Goal: Task Accomplishment & Management: Complete application form

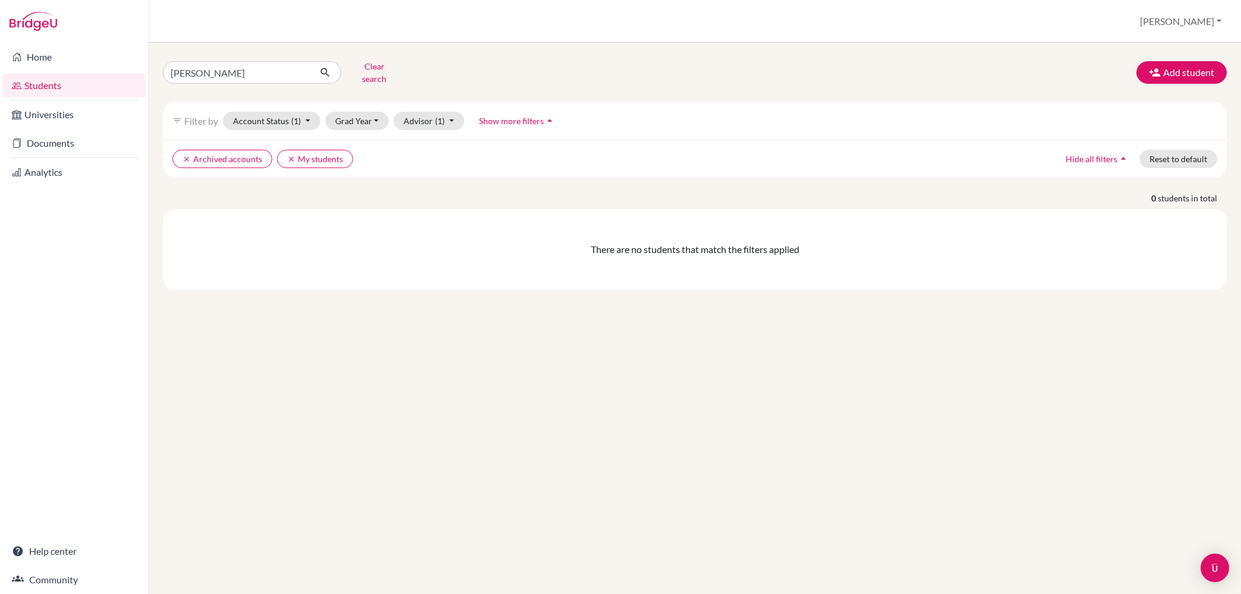
click at [51, 89] on link "Students" at bounding box center [73, 86] width 143 height 24
click at [355, 112] on button "Grad Year" at bounding box center [357, 121] width 64 height 18
click at [355, 158] on span "2026" at bounding box center [350, 165] width 21 height 14
click at [364, 115] on button "Grad Year (1)" at bounding box center [364, 121] width 78 height 18
click at [364, 139] on div "2027" at bounding box center [361, 146] width 42 height 14
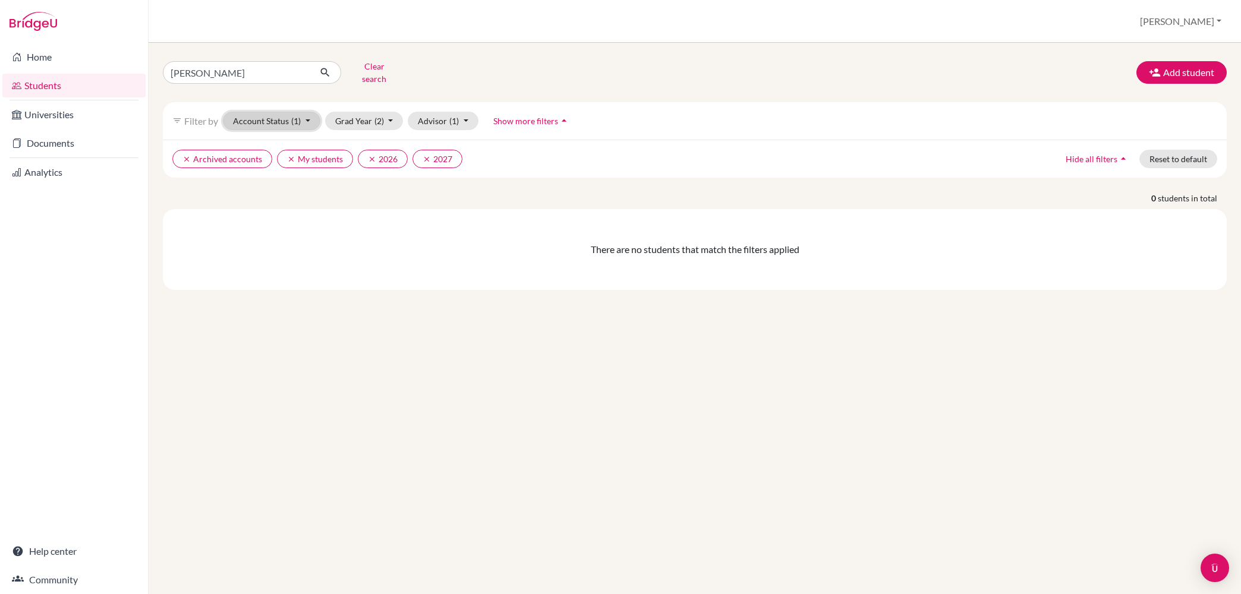
click at [298, 116] on span "(1)" at bounding box center [296, 121] width 10 height 10
click at [288, 140] on span "Active accounts" at bounding box center [270, 146] width 65 height 14
click at [363, 115] on button "Grad Year (2)" at bounding box center [364, 121] width 78 height 18
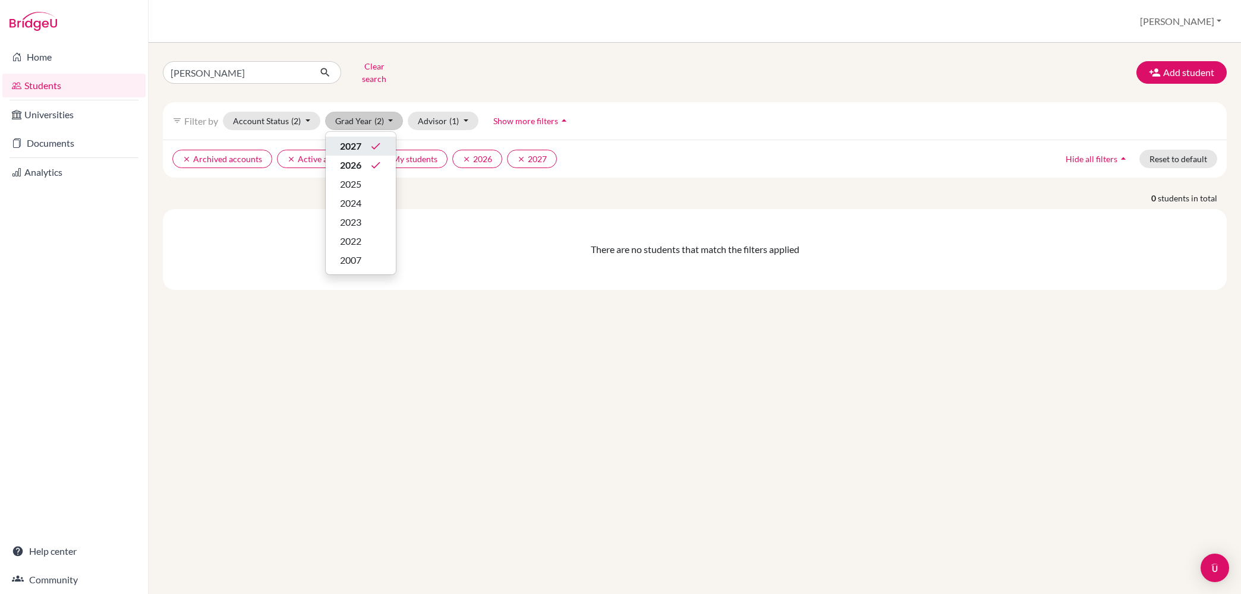
click at [366, 139] on div "2027 done" at bounding box center [361, 146] width 42 height 14
drag, startPoint x: 366, startPoint y: 116, endPoint x: 368, endPoint y: 129, distance: 12.7
click at [366, 116] on button "Grad Year (1)" at bounding box center [364, 121] width 78 height 18
drag, startPoint x: 367, startPoint y: 153, endPoint x: 390, endPoint y: 141, distance: 26.0
click at [367, 158] on div "2026 done" at bounding box center [361, 165] width 42 height 14
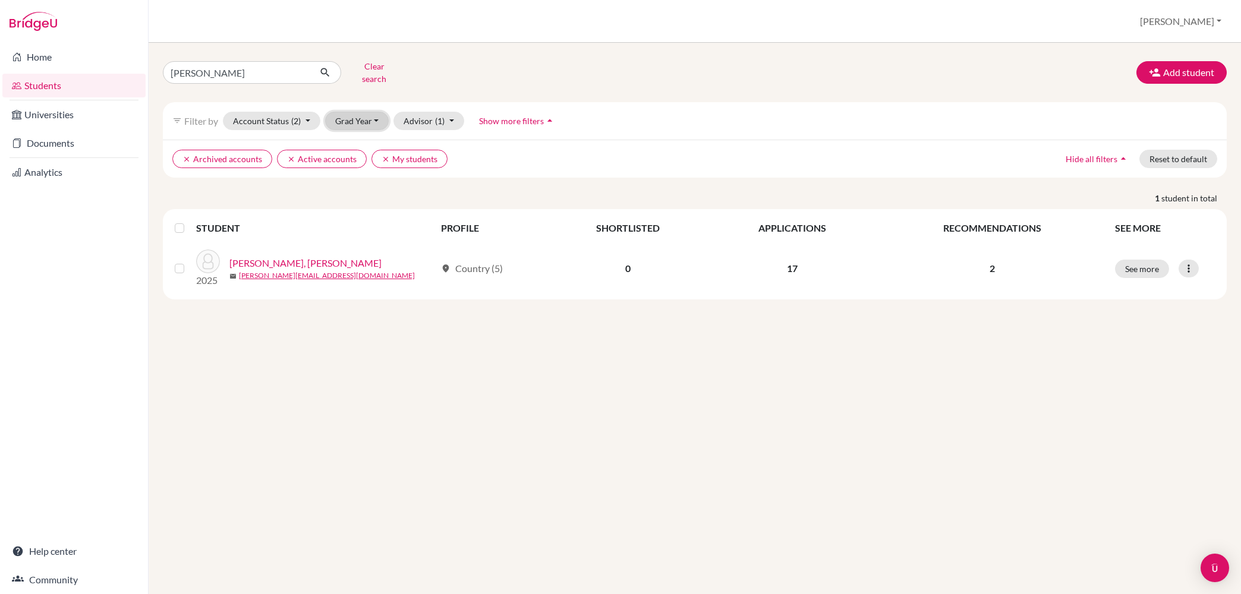
click at [342, 112] on button "Grad Year" at bounding box center [357, 121] width 64 height 18
click at [191, 153] on button "clear Archived accounts" at bounding box center [222, 159] width 100 height 18
click at [187, 155] on icon "clear" at bounding box center [186, 159] width 8 height 8
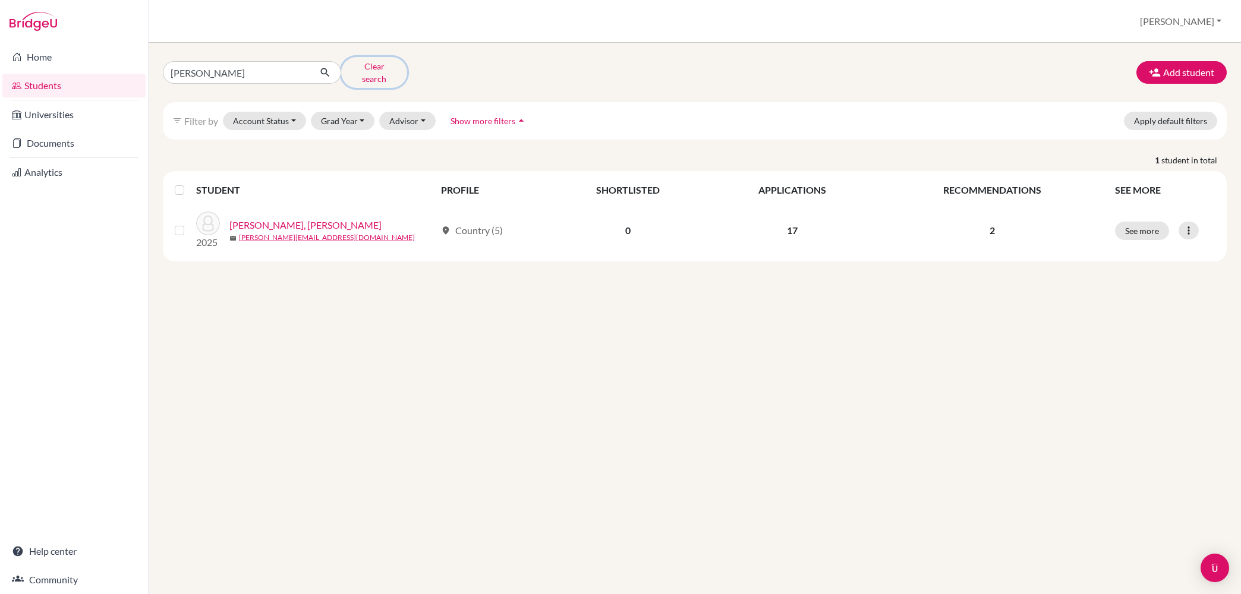
click at [358, 68] on button "Clear search" at bounding box center [374, 72] width 66 height 31
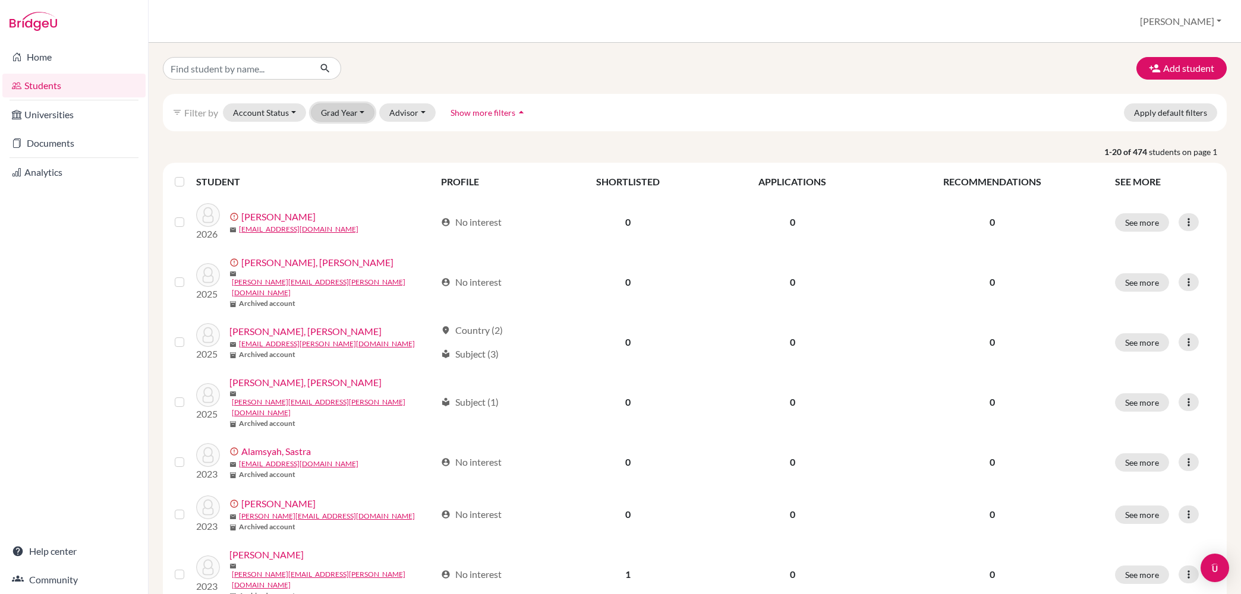
click at [332, 115] on button "Grad Year" at bounding box center [343, 112] width 64 height 18
click at [341, 146] on button "2027" at bounding box center [346, 137] width 70 height 19
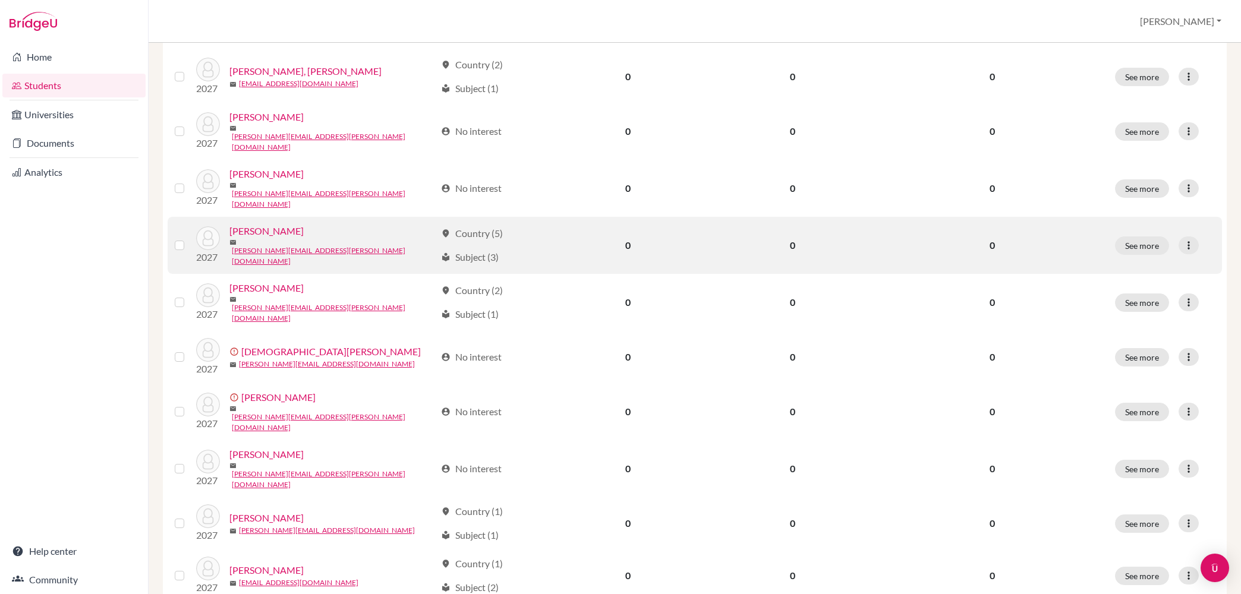
scroll to position [343, 0]
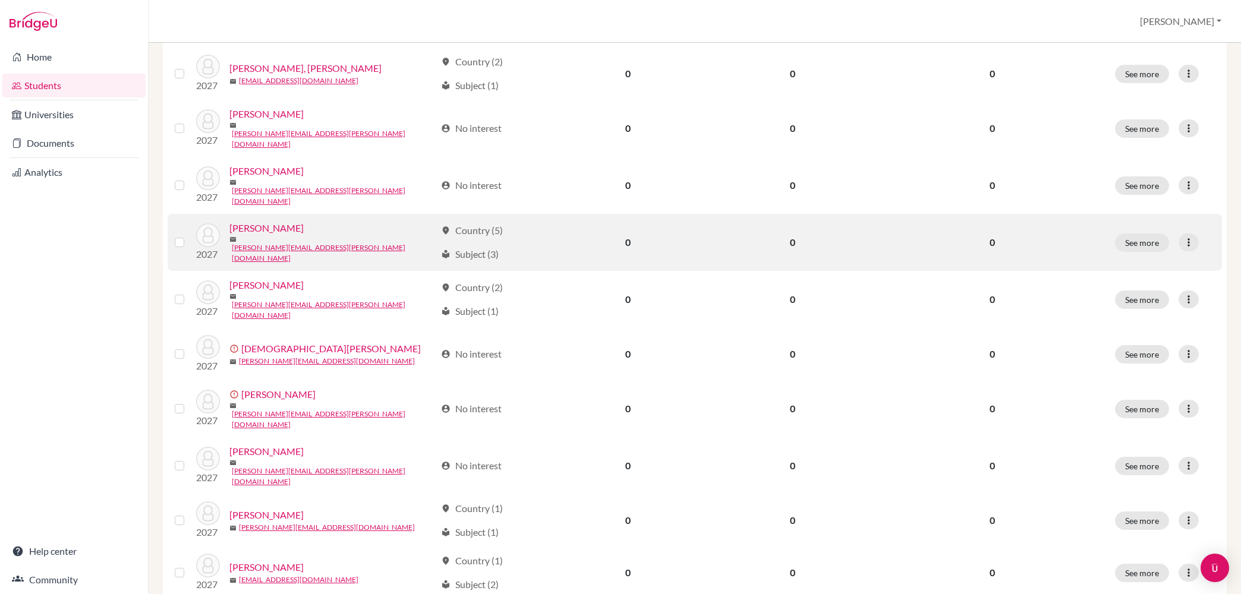
click at [272, 225] on link "[PERSON_NAME]" at bounding box center [266, 228] width 74 height 14
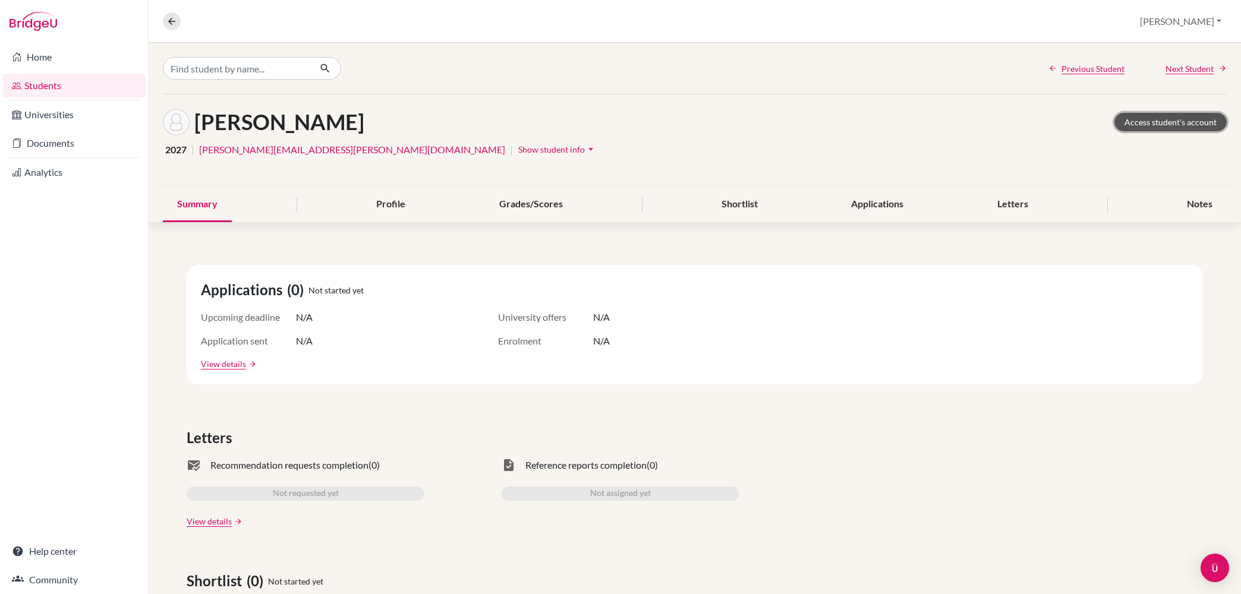
click at [1140, 115] on link "Access student's account" at bounding box center [1170, 122] width 112 height 18
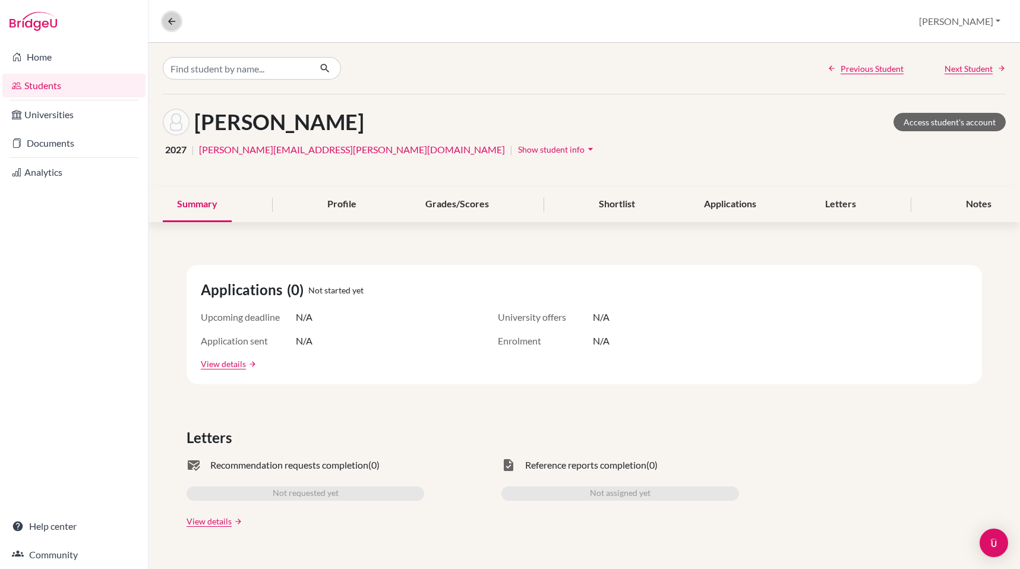
click at [170, 24] on icon at bounding box center [171, 21] width 11 height 11
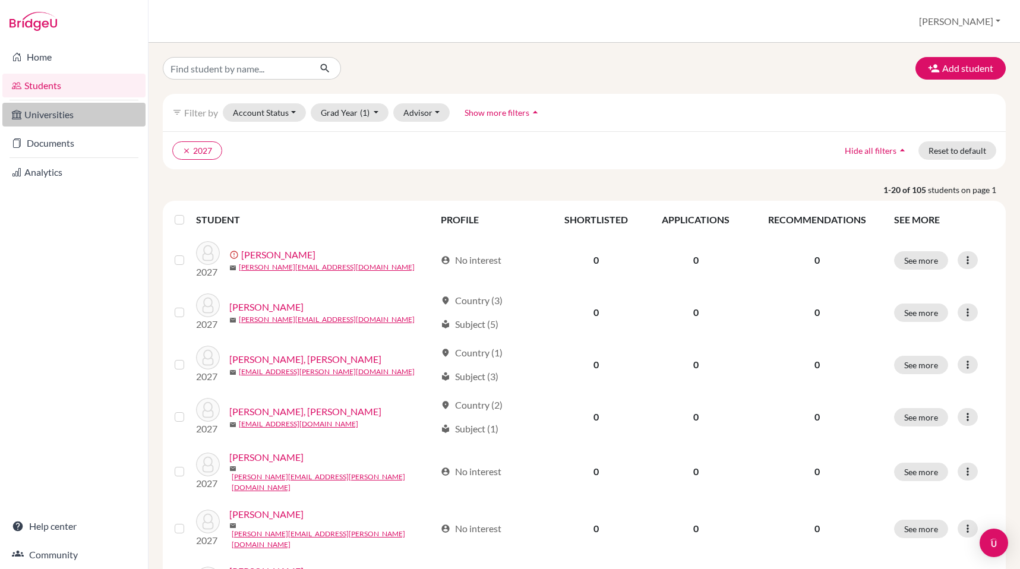
click at [67, 119] on link "Universities" at bounding box center [73, 115] width 143 height 24
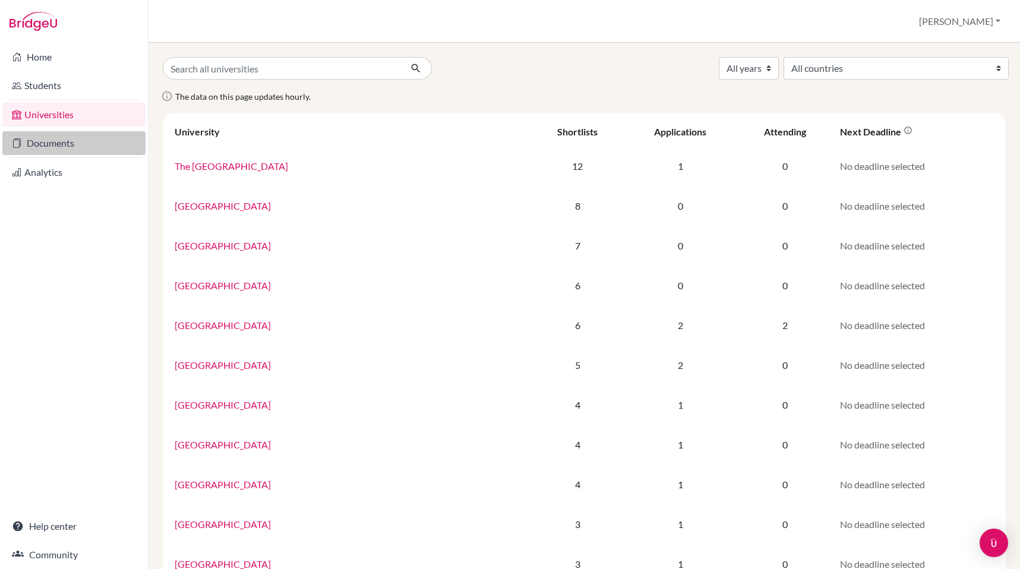
click at [70, 137] on link "Documents" at bounding box center [73, 143] width 143 height 24
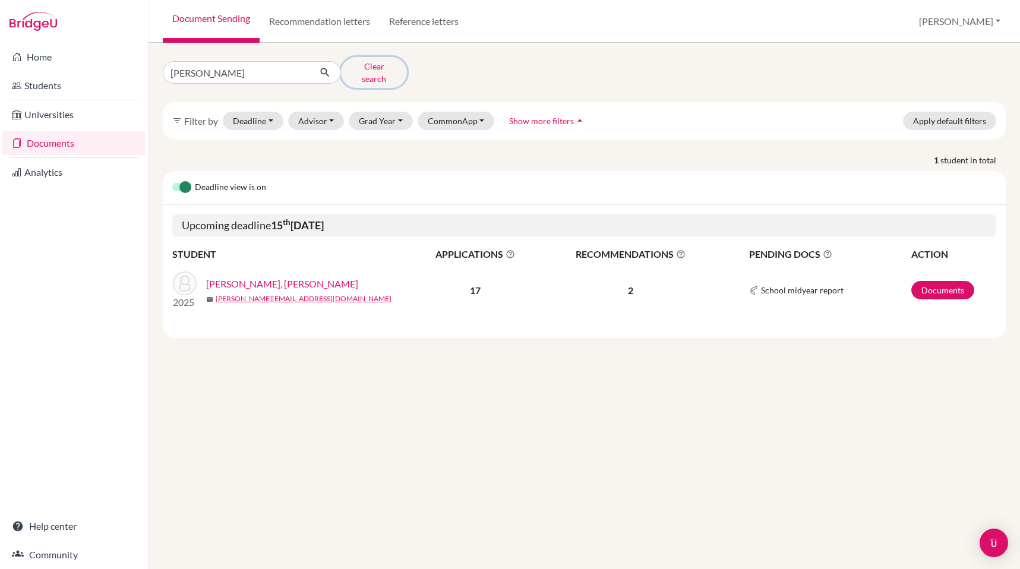
click at [348, 74] on button "Clear search" at bounding box center [374, 72] width 66 height 31
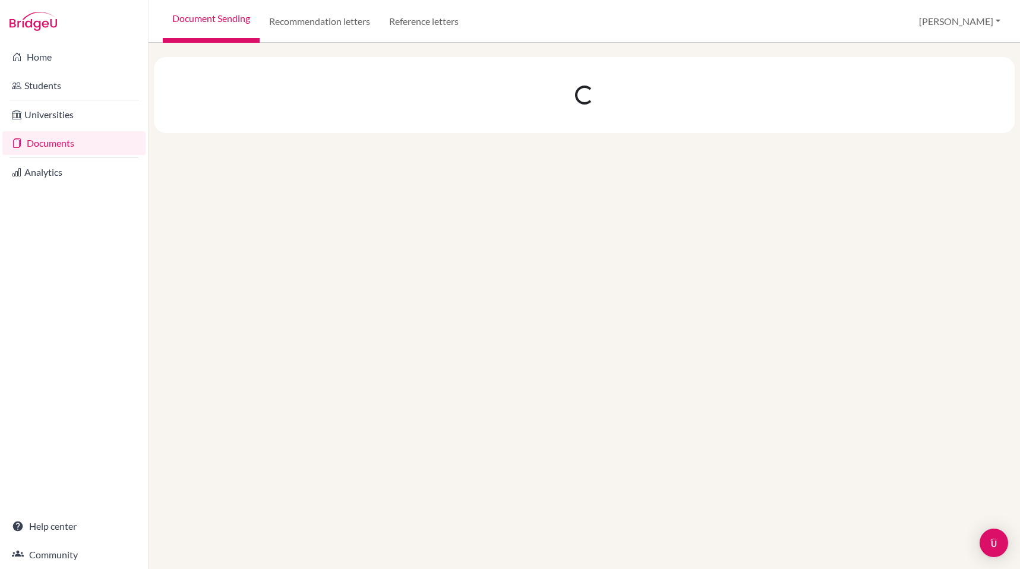
click at [366, 70] on div at bounding box center [584, 95] width 861 height 76
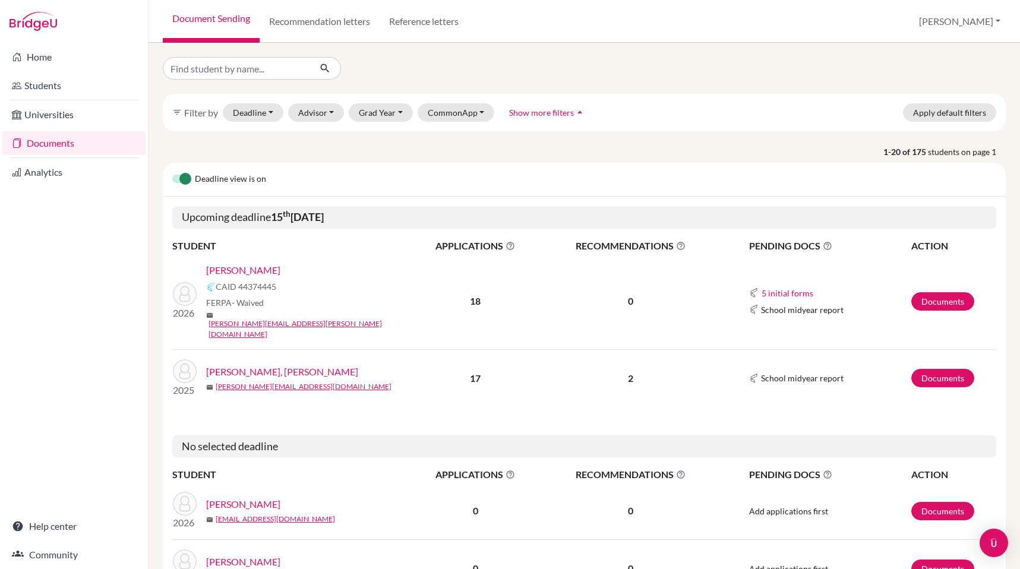
click at [68, 149] on link "Documents" at bounding box center [73, 143] width 143 height 24
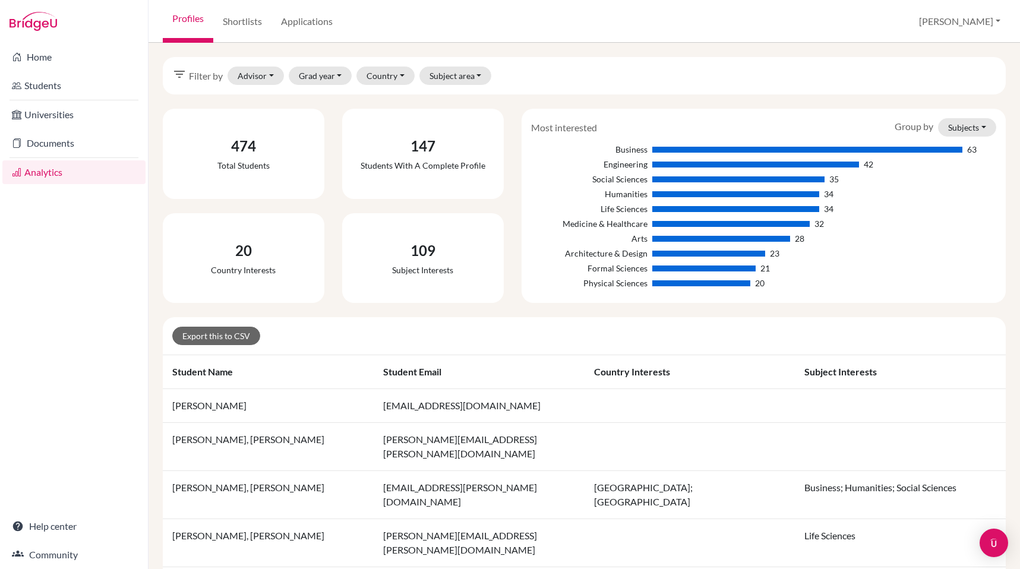
click at [428, 146] on div "147" at bounding box center [423, 145] width 125 height 21
drag, startPoint x: 228, startPoint y: 253, endPoint x: 236, endPoint y: 252, distance: 7.7
click at [228, 252] on div "20" at bounding box center [243, 250] width 65 height 21
click at [252, 252] on div "20" at bounding box center [243, 250] width 65 height 21
click at [967, 130] on button "Subjects" at bounding box center [967, 127] width 58 height 18
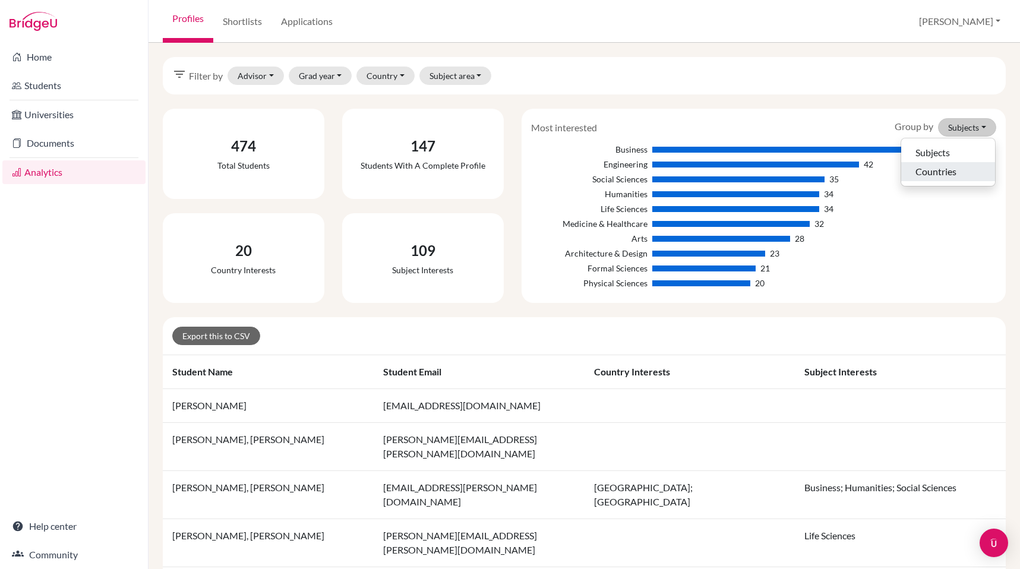
click at [951, 166] on button "Countries" at bounding box center [948, 171] width 94 height 19
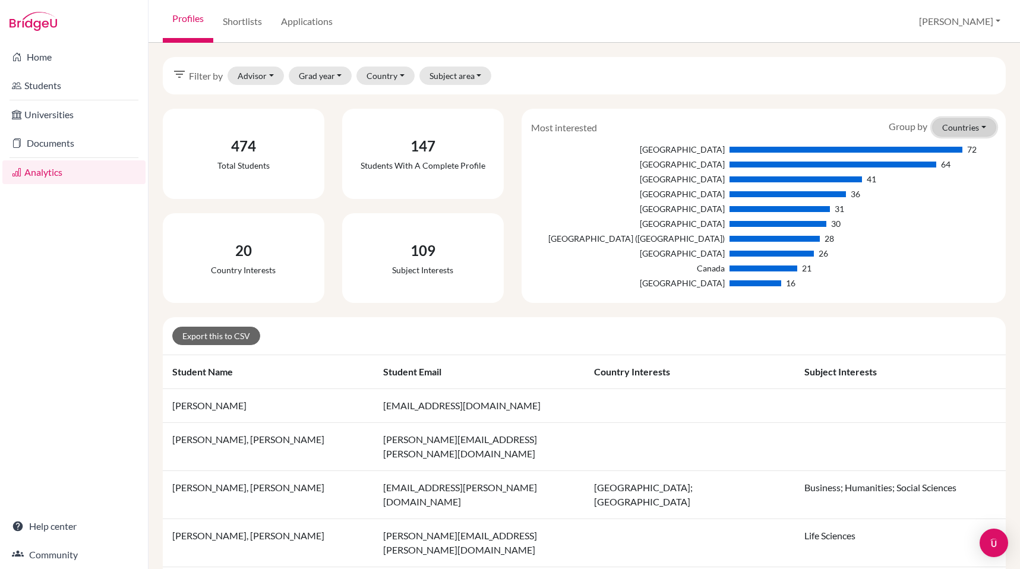
click at [971, 128] on button "Countries" at bounding box center [964, 127] width 64 height 18
click at [963, 146] on button "Subjects" at bounding box center [948, 152] width 94 height 19
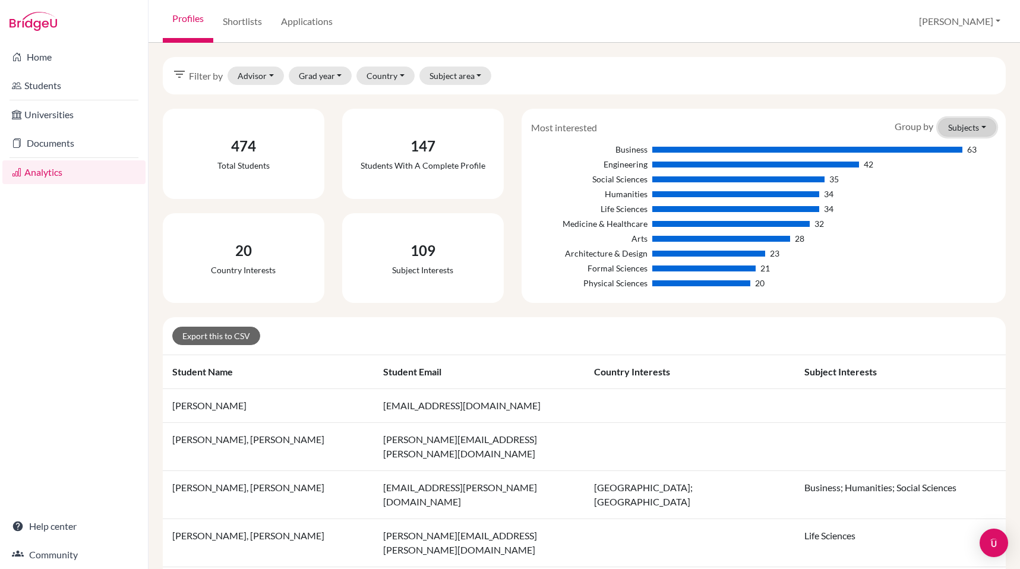
click at [956, 128] on button "Subjects" at bounding box center [967, 127] width 58 height 18
drag, startPoint x: 956, startPoint y: 128, endPoint x: 904, endPoint y: 122, distance: 52.1
click at [956, 128] on button "Subjects" at bounding box center [967, 127] width 58 height 18
click at [795, 113] on div "Most interested Group by Subjects Subjects Countries Business 63 Engineering 42…" at bounding box center [764, 206] width 484 height 194
click at [59, 41] on div at bounding box center [74, 21] width 148 height 43
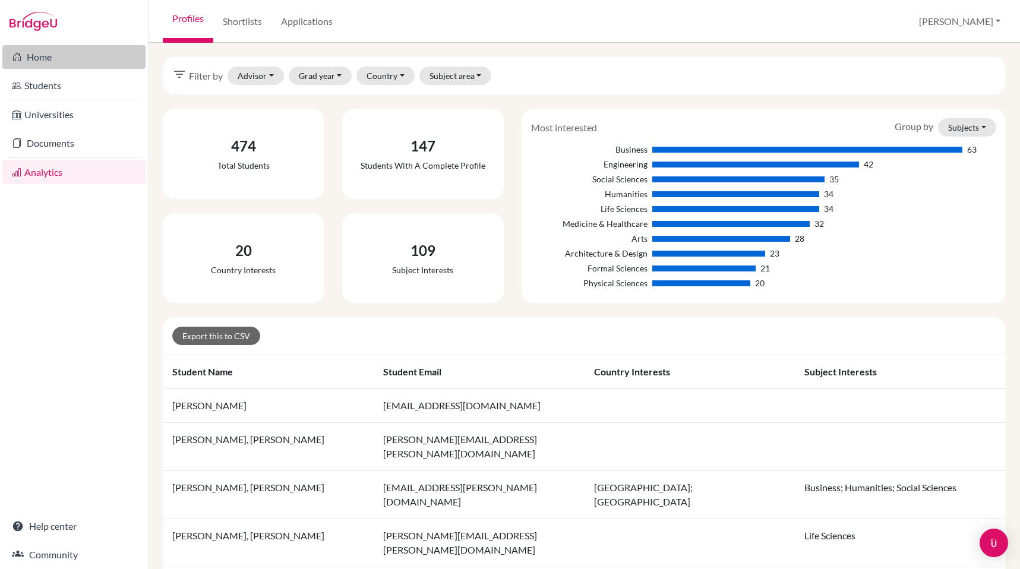
click at [59, 47] on link "Home" at bounding box center [73, 57] width 143 height 24
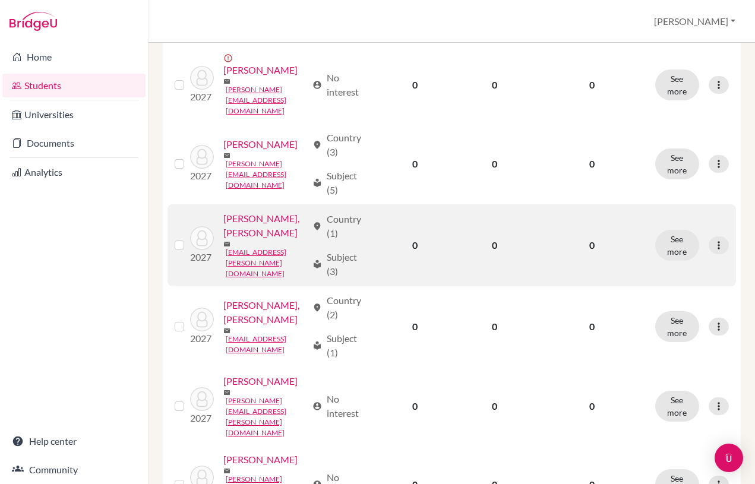
scroll to position [211, 0]
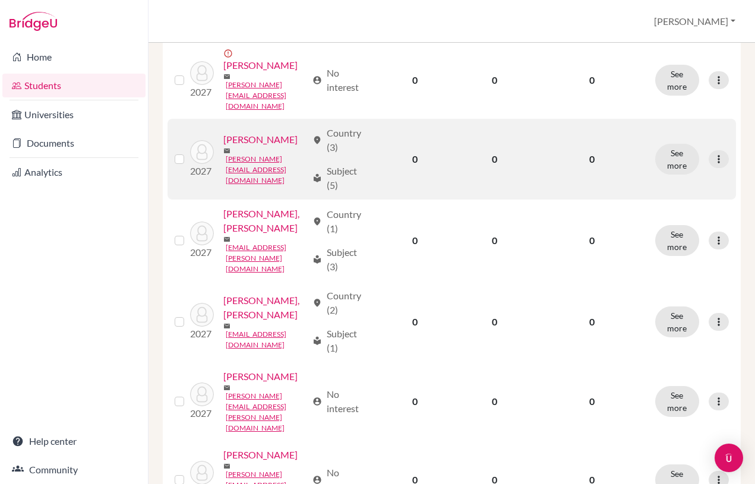
click at [223, 147] on link "[PERSON_NAME]" at bounding box center [260, 139] width 74 height 14
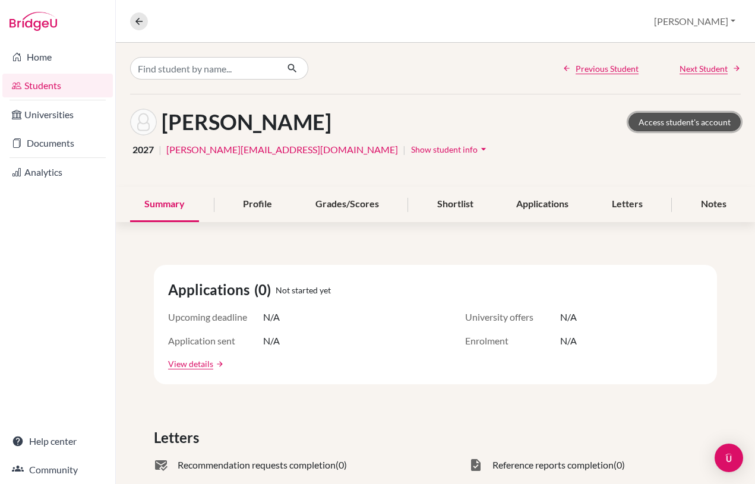
click at [684, 125] on link "Access student's account" at bounding box center [685, 122] width 112 height 18
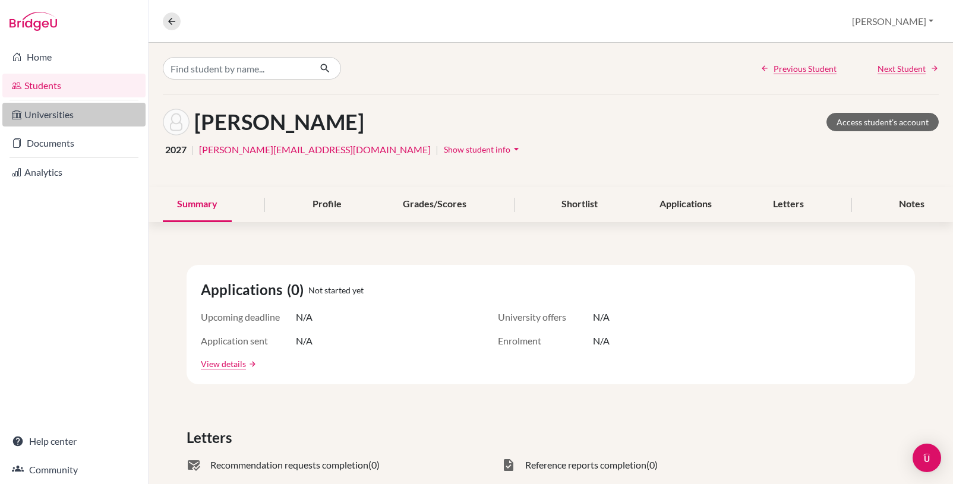
click at [60, 112] on link "Universities" at bounding box center [73, 115] width 143 height 24
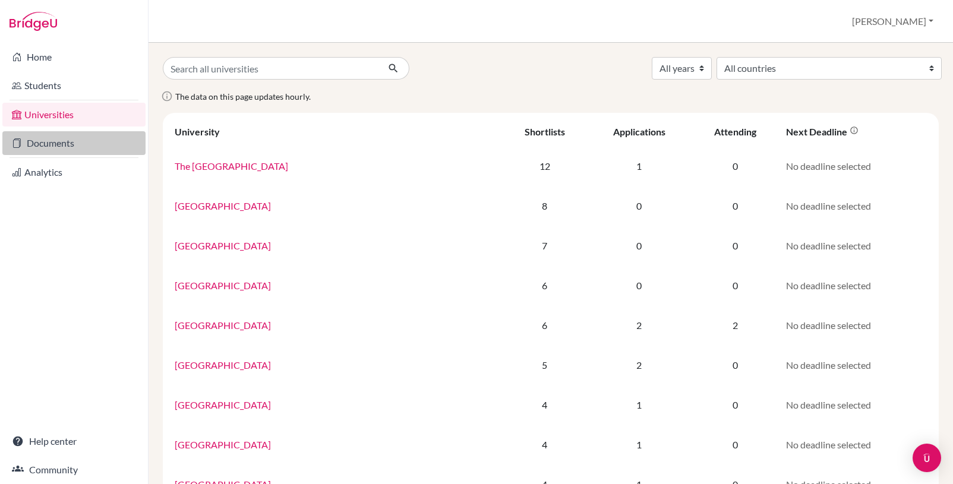
click at [65, 147] on link "Documents" at bounding box center [73, 143] width 143 height 24
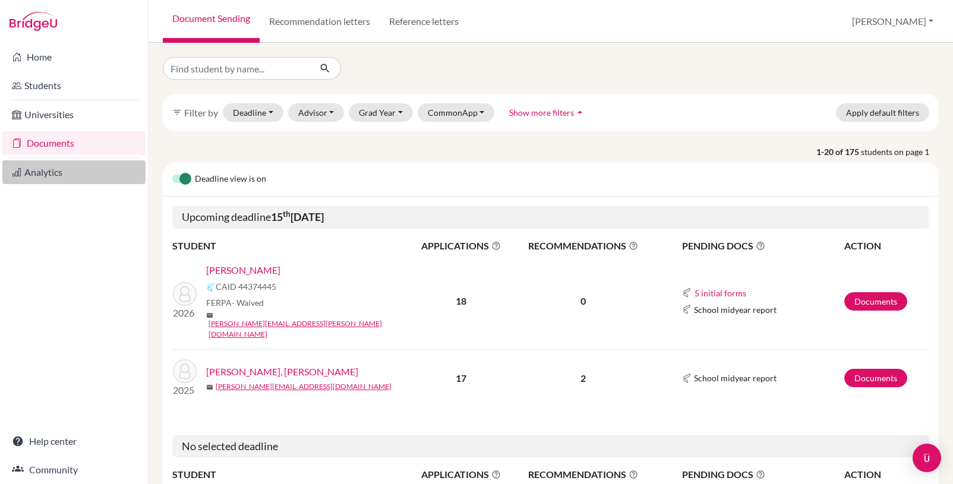
click at [61, 176] on link "Analytics" at bounding box center [73, 172] width 143 height 24
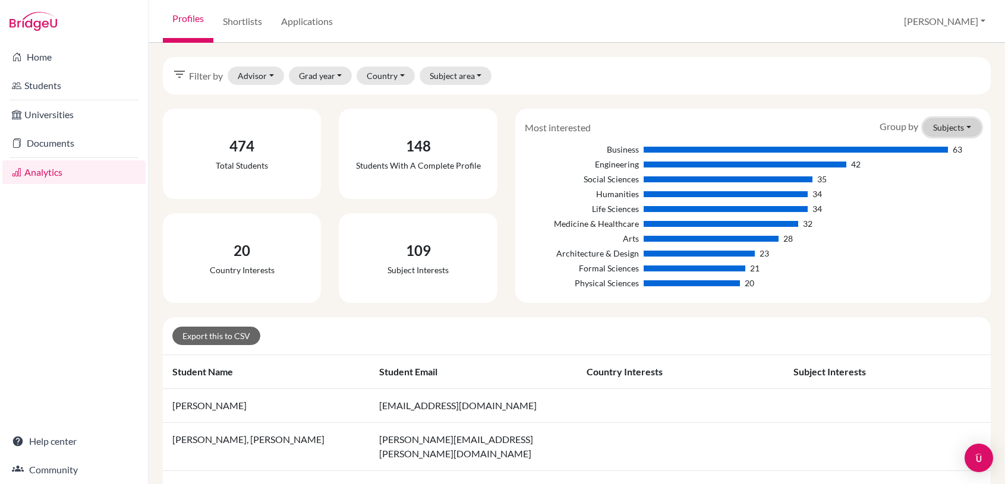
click at [944, 129] on button "Subjects" at bounding box center [952, 127] width 58 height 18
click at [941, 169] on button "Countries" at bounding box center [933, 171] width 94 height 19
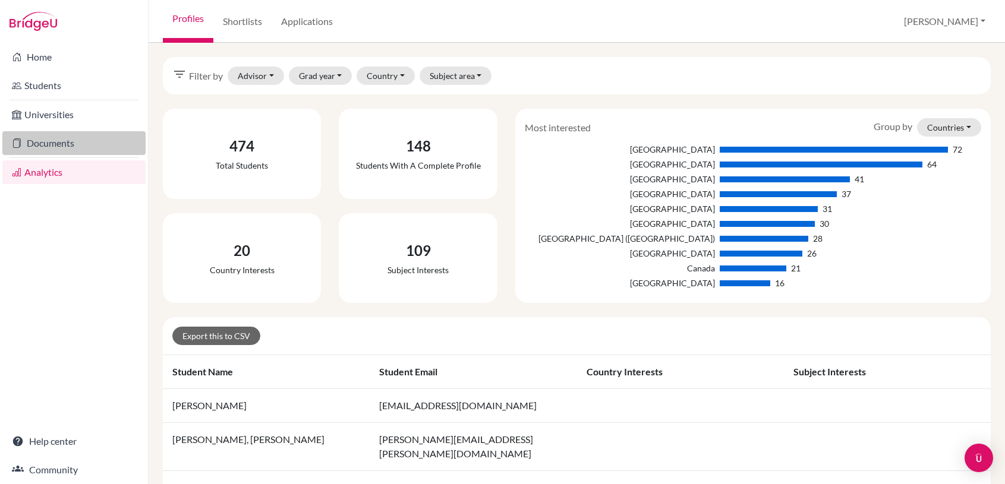
click at [40, 141] on link "Documents" at bounding box center [73, 143] width 143 height 24
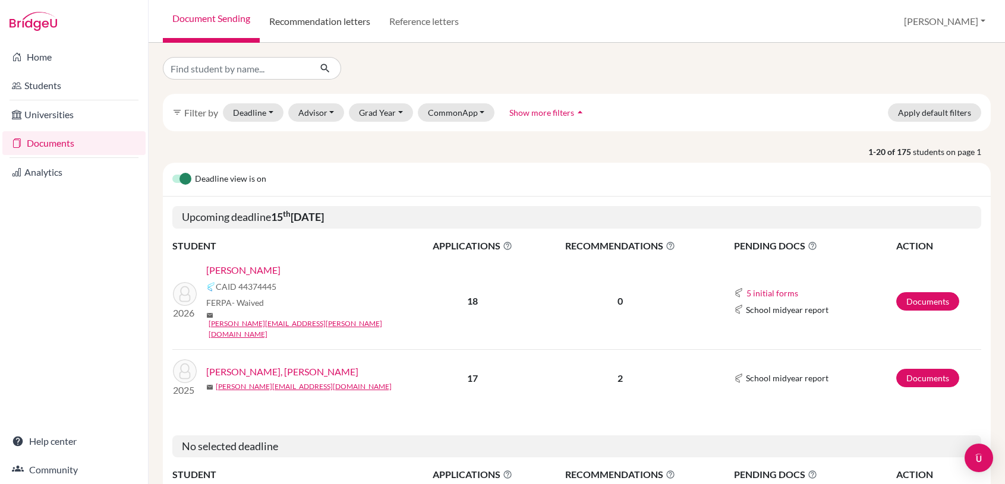
click at [310, 26] on link "Recommendation letters" at bounding box center [320, 21] width 120 height 43
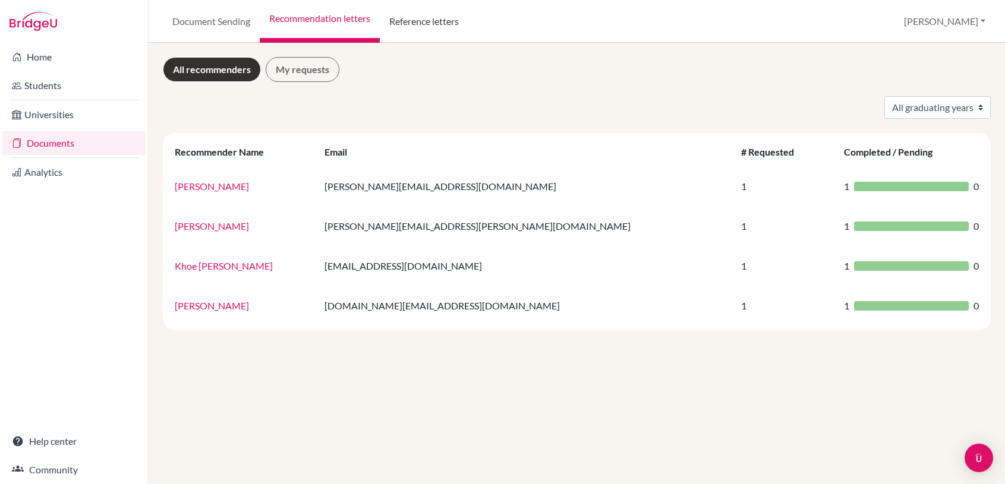
click at [414, 23] on link "Reference letters" at bounding box center [424, 21] width 89 height 43
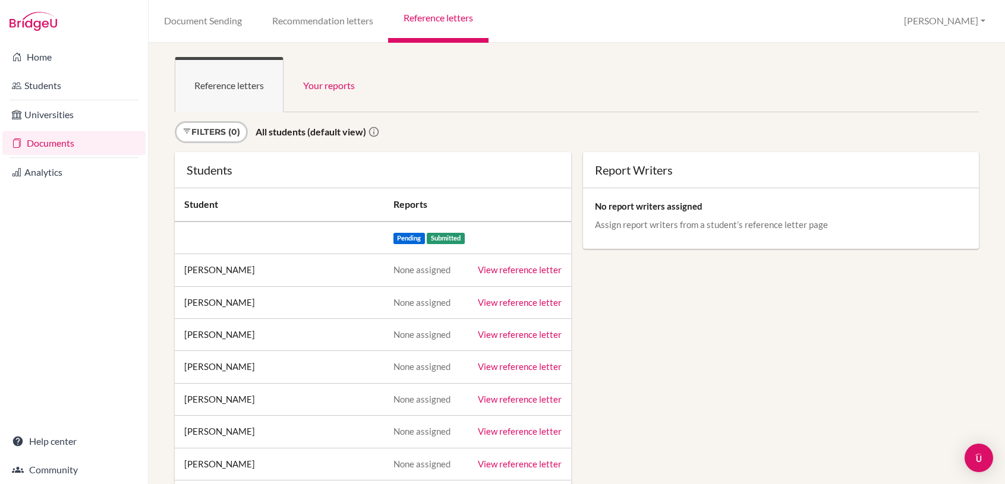
scroll to position [5, 0]
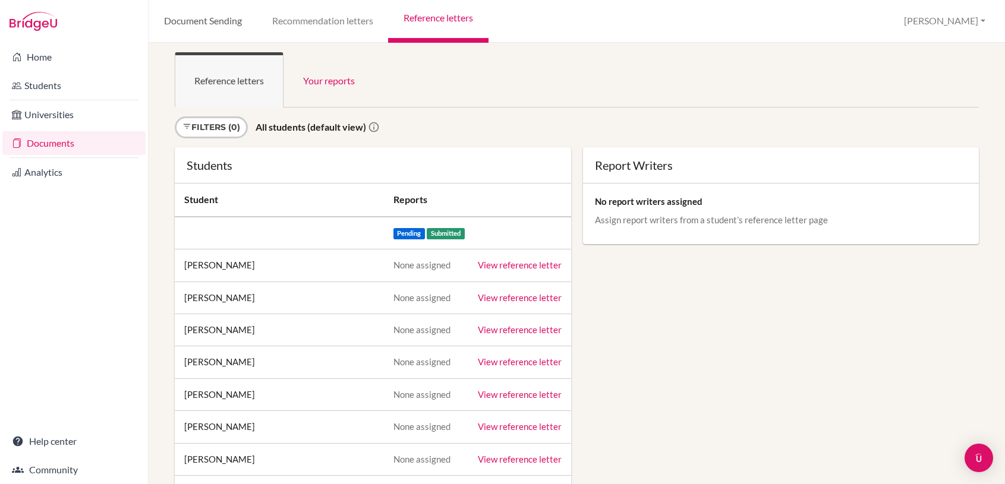
click at [210, 21] on link "Document Sending" at bounding box center [203, 21] width 108 height 43
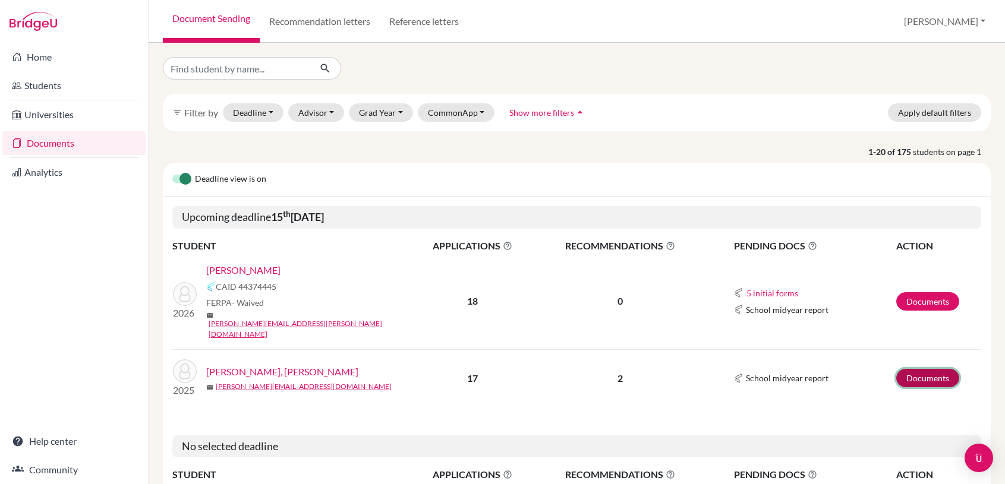
click at [932, 369] on link "Documents" at bounding box center [927, 378] width 63 height 18
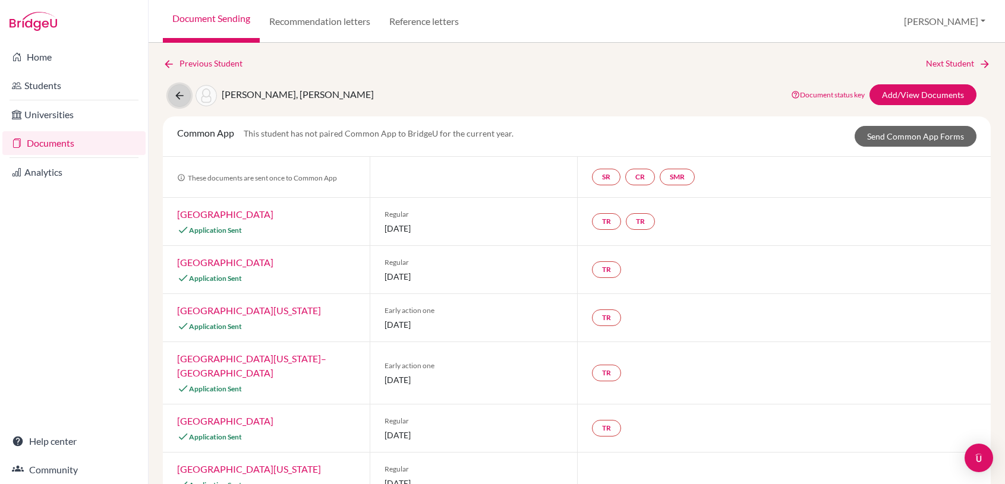
click at [176, 93] on icon at bounding box center [179, 96] width 12 height 12
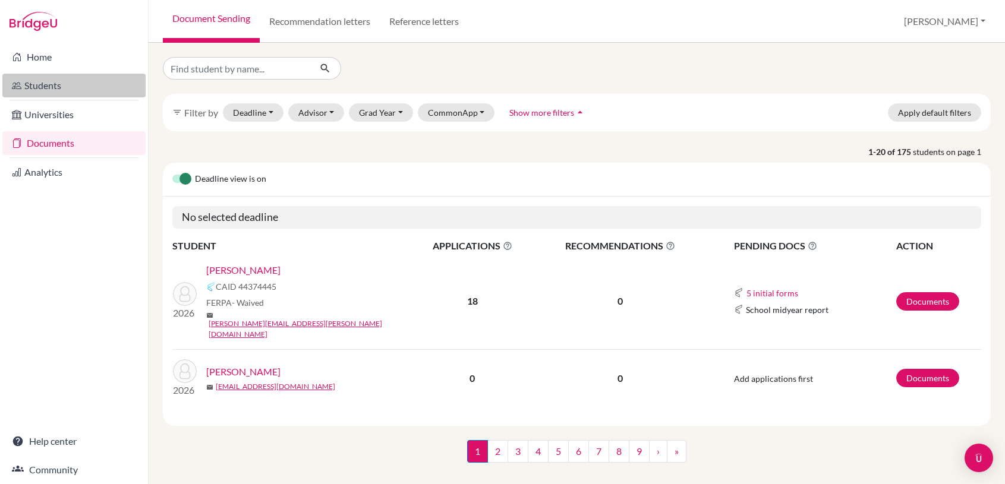
click at [59, 87] on link "Students" at bounding box center [73, 86] width 143 height 24
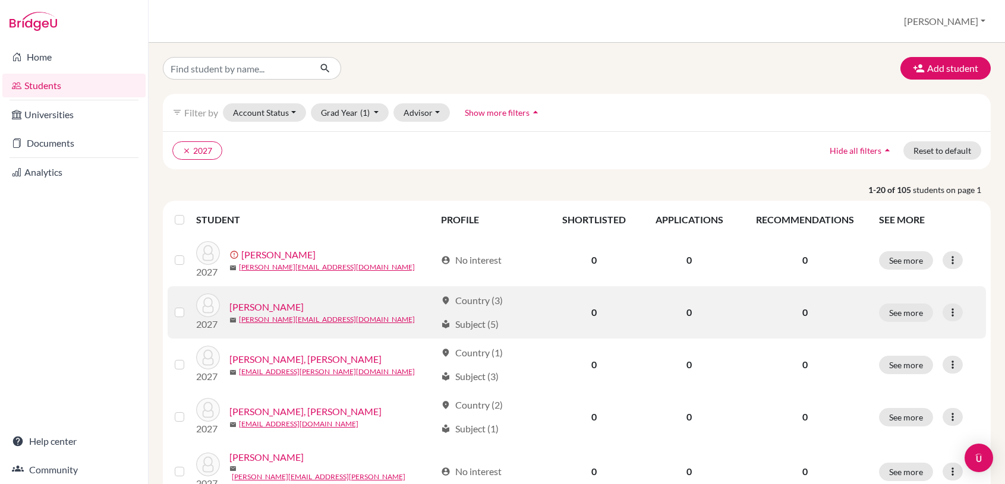
click at [280, 308] on link "[PERSON_NAME]" at bounding box center [266, 307] width 74 height 14
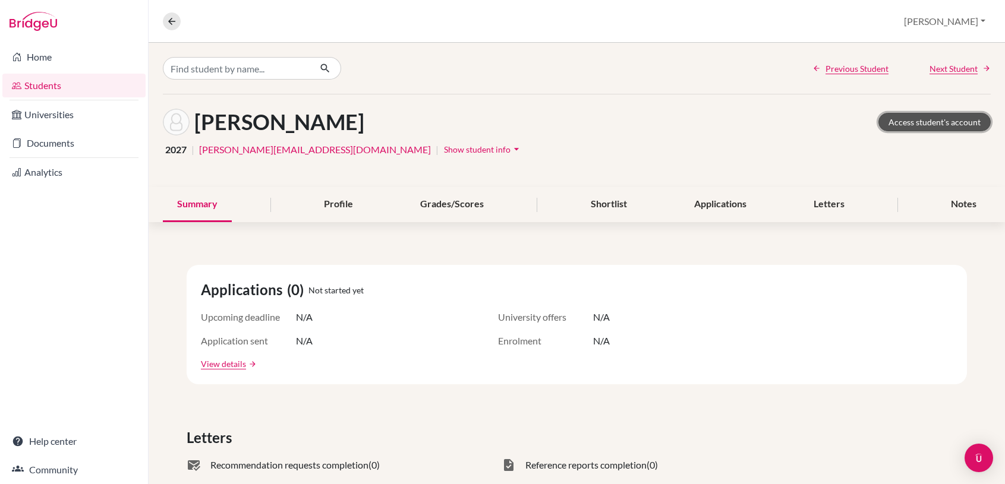
click at [925, 124] on link "Access student's account" at bounding box center [934, 122] width 112 height 18
click at [70, 78] on link "Students" at bounding box center [73, 86] width 143 height 24
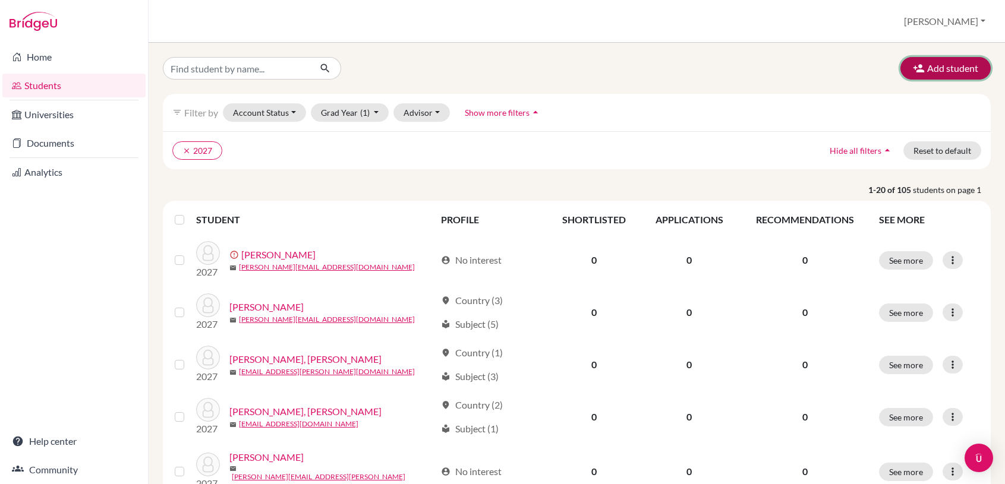
click at [927, 75] on button "Add student" at bounding box center [945, 68] width 90 height 23
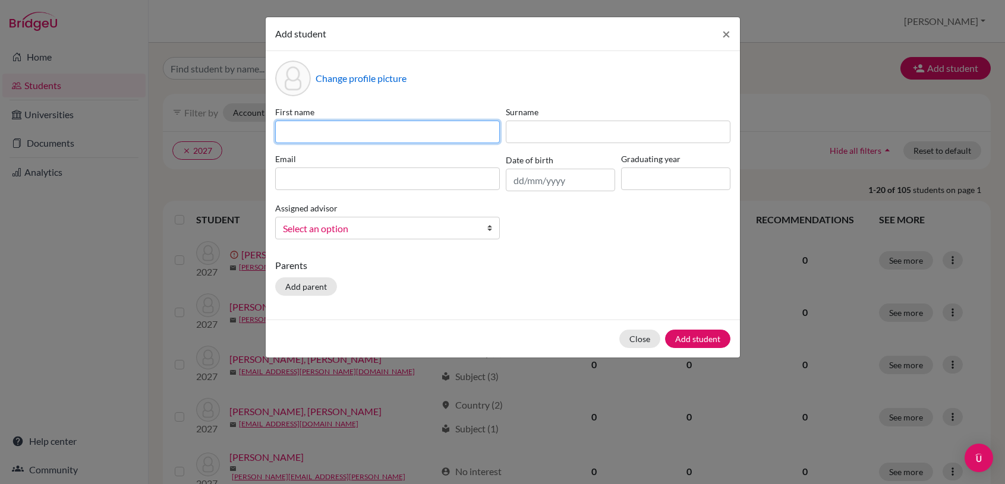
click at [413, 138] on input at bounding box center [387, 132] width 225 height 23
type input "Evan"
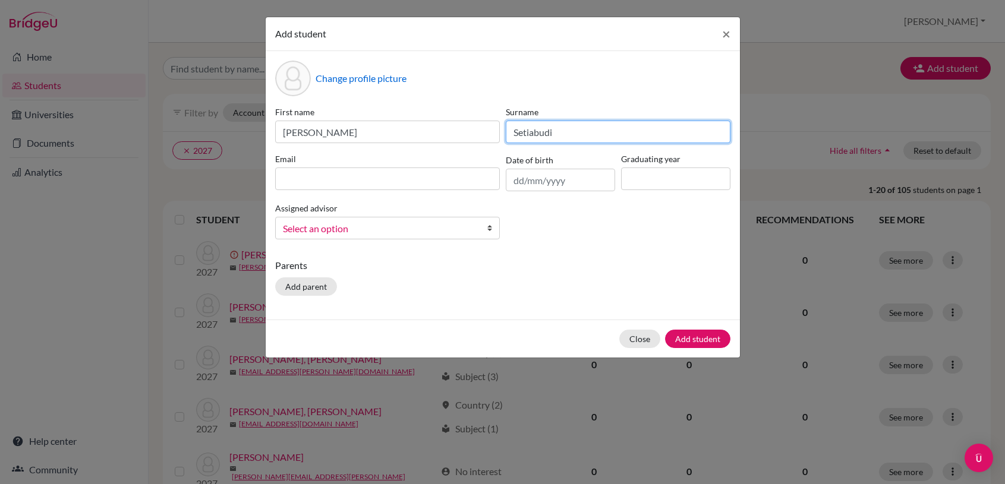
type input "Setiabudi"
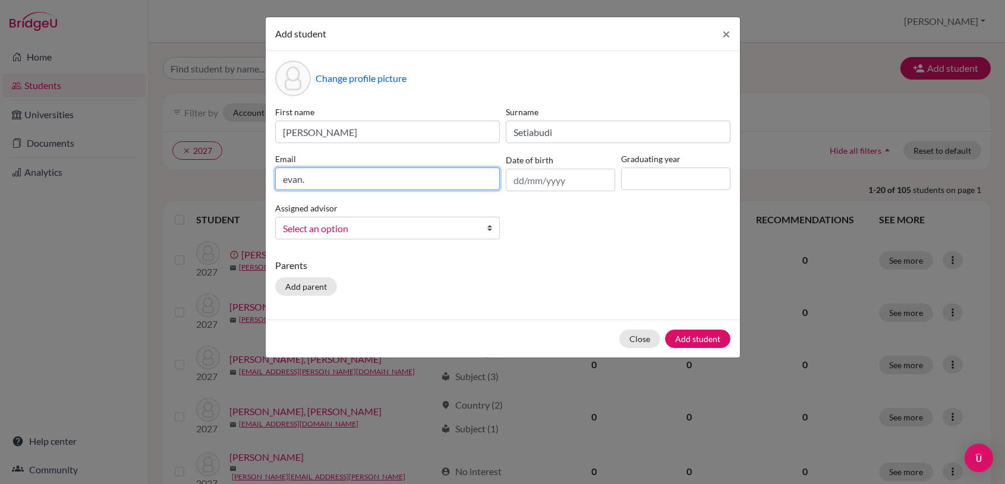
type input "[EMAIL_ADDRESS][DOMAIN_NAME]"
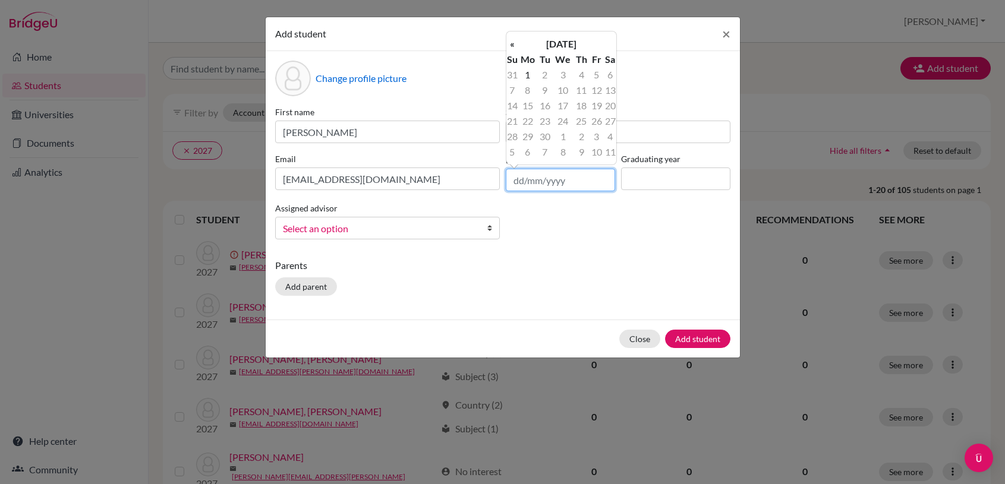
click at [556, 182] on input "text" at bounding box center [560, 180] width 109 height 23
click at [673, 178] on input at bounding box center [675, 179] width 109 height 23
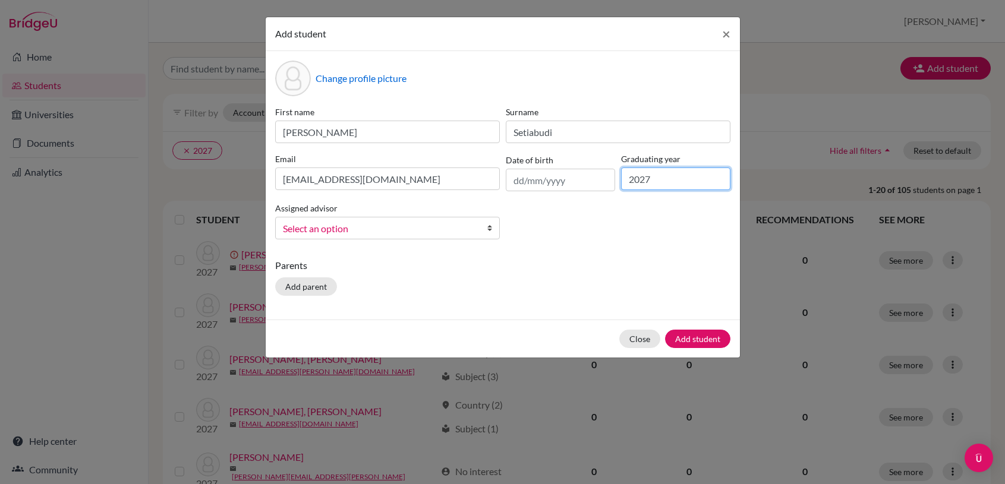
type input "2027"
drag, startPoint x: 381, startPoint y: 229, endPoint x: 383, endPoint y: 239, distance: 10.8
click at [381, 229] on span "Select an option" at bounding box center [380, 228] width 194 height 15
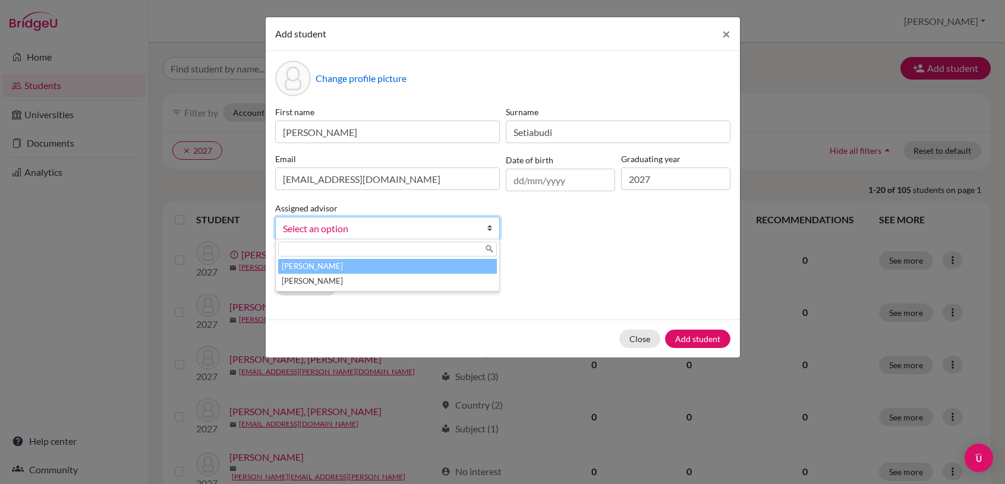
click at [385, 279] on li "Tandriawan, Hadi" at bounding box center [387, 281] width 219 height 15
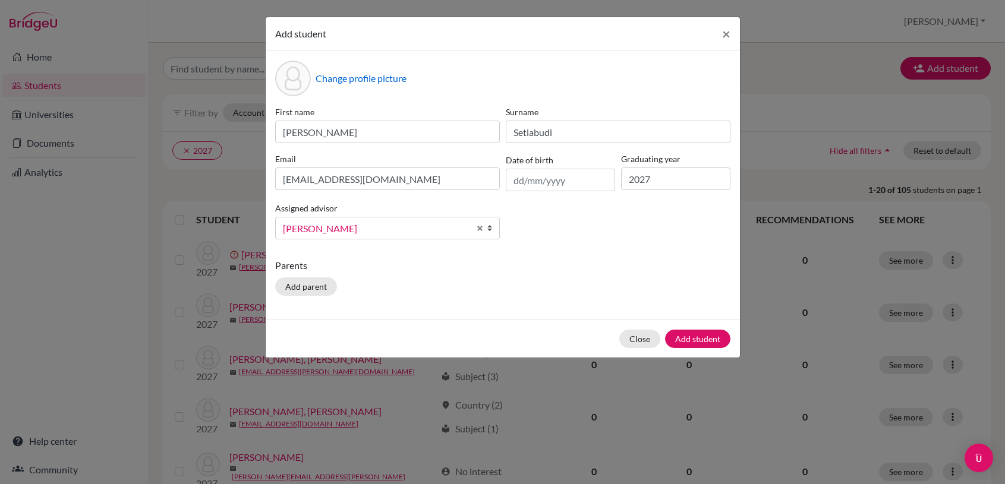
click at [403, 279] on div "Parents Add parent" at bounding box center [502, 279] width 455 height 42
click at [701, 339] on button "Add student" at bounding box center [697, 339] width 65 height 18
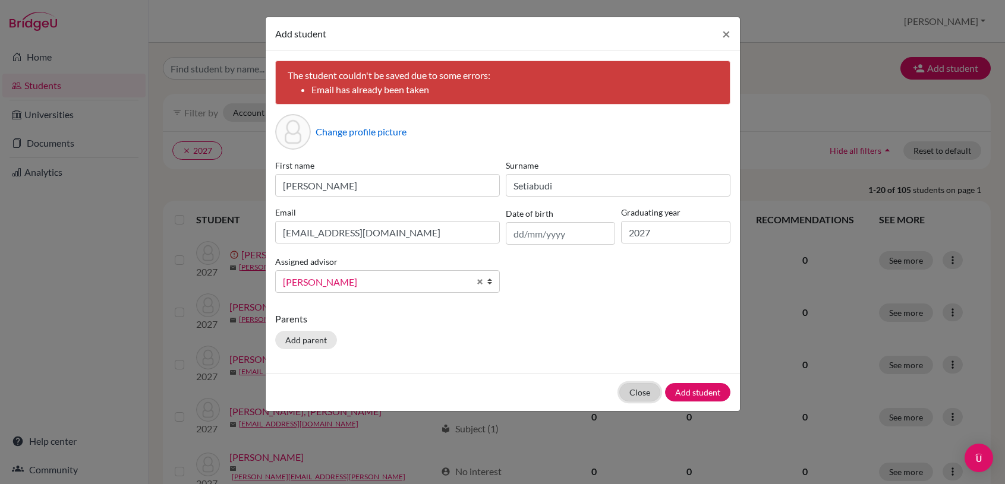
click at [649, 397] on button "Close" at bounding box center [639, 392] width 41 height 18
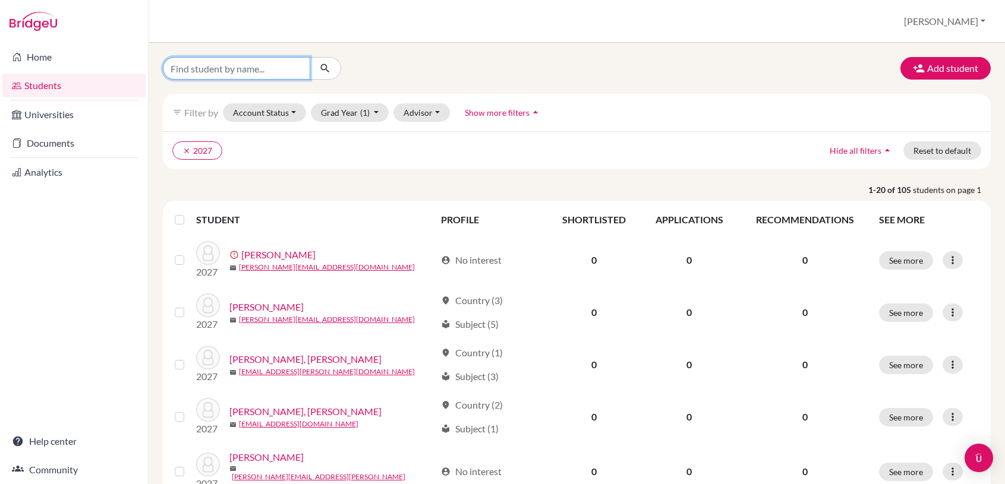
click at [201, 63] on input "Find student by name..." at bounding box center [236, 68] width 147 height 23
type input "evan"
click button "submit" at bounding box center [325, 68] width 31 height 23
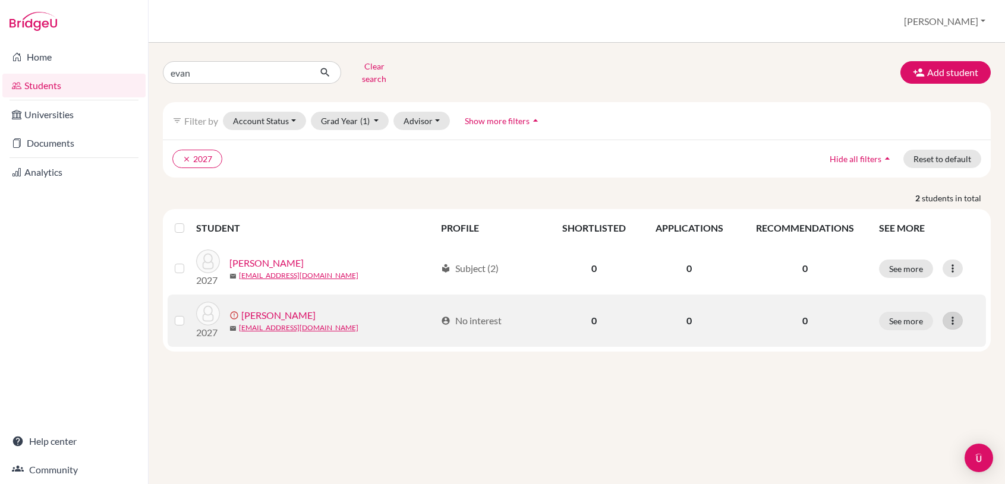
click at [948, 315] on icon at bounding box center [953, 321] width 12 height 12
click at [913, 378] on button "Resend invite email" at bounding box center [908, 383] width 108 height 19
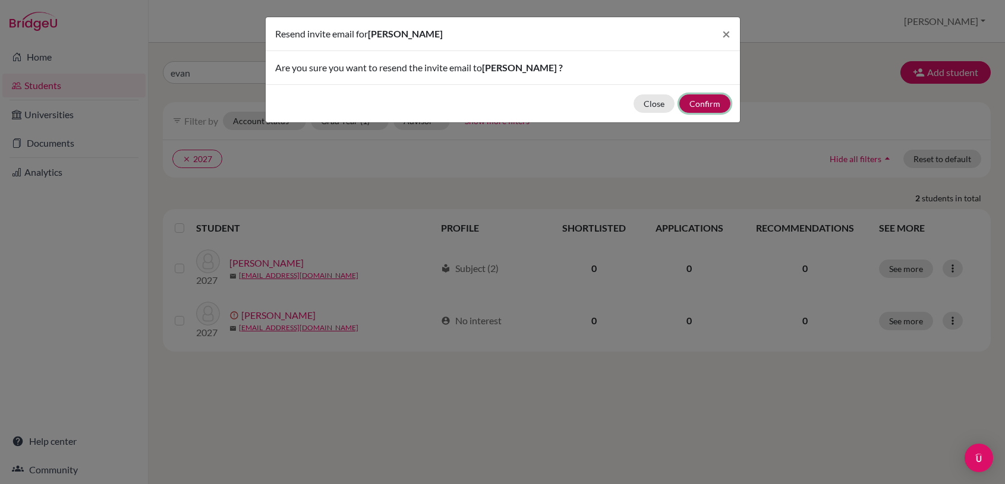
click at [699, 111] on button "Confirm" at bounding box center [704, 103] width 51 height 18
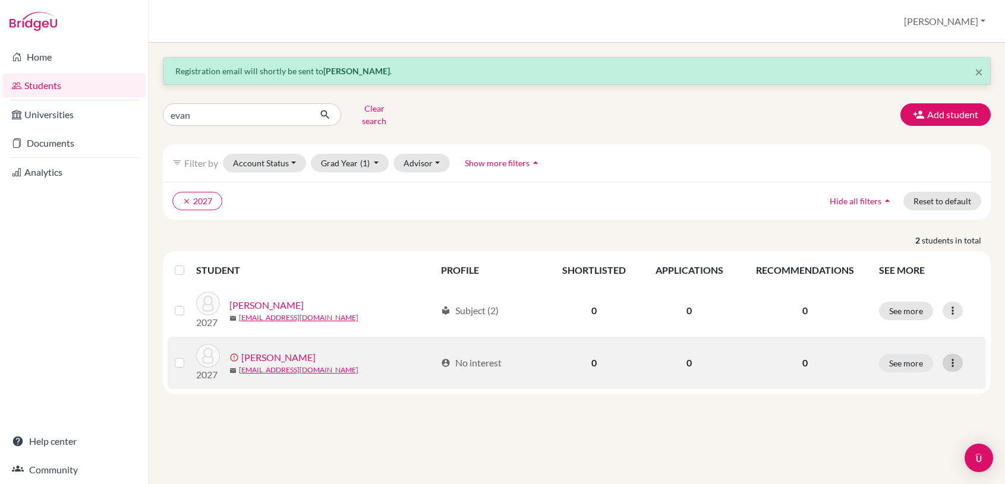
click at [953, 357] on icon at bounding box center [953, 363] width 12 height 12
click at [934, 417] on button "Resend invite email" at bounding box center [908, 426] width 108 height 19
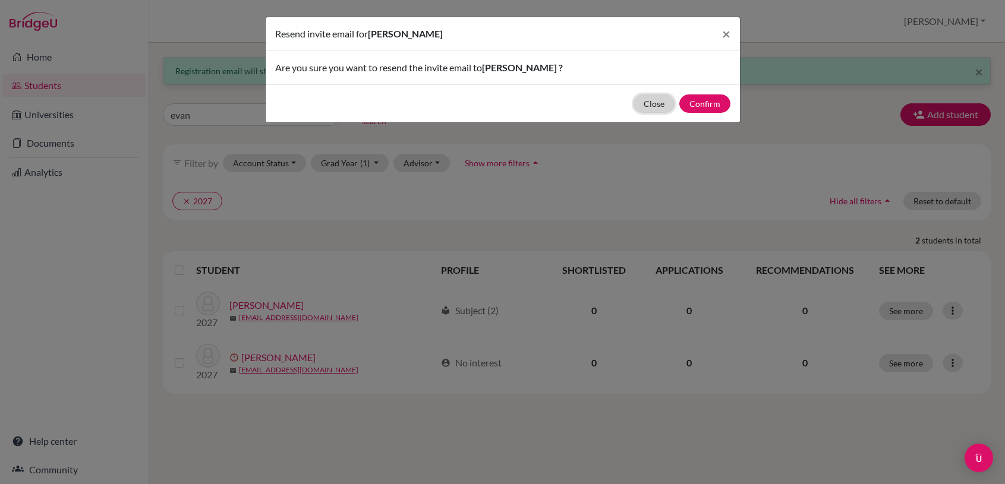
click at [655, 107] on button "Close" at bounding box center [653, 103] width 41 height 18
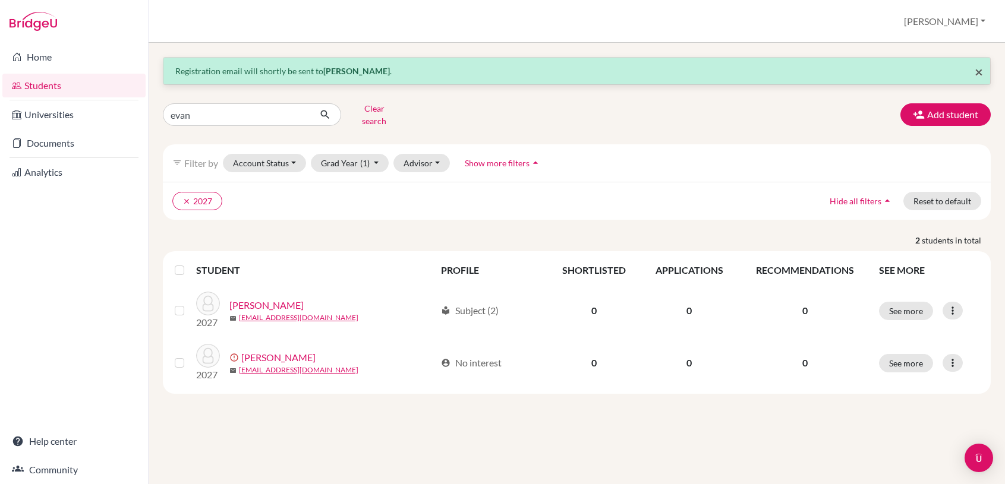
click at [980, 73] on span "×" at bounding box center [978, 71] width 8 height 17
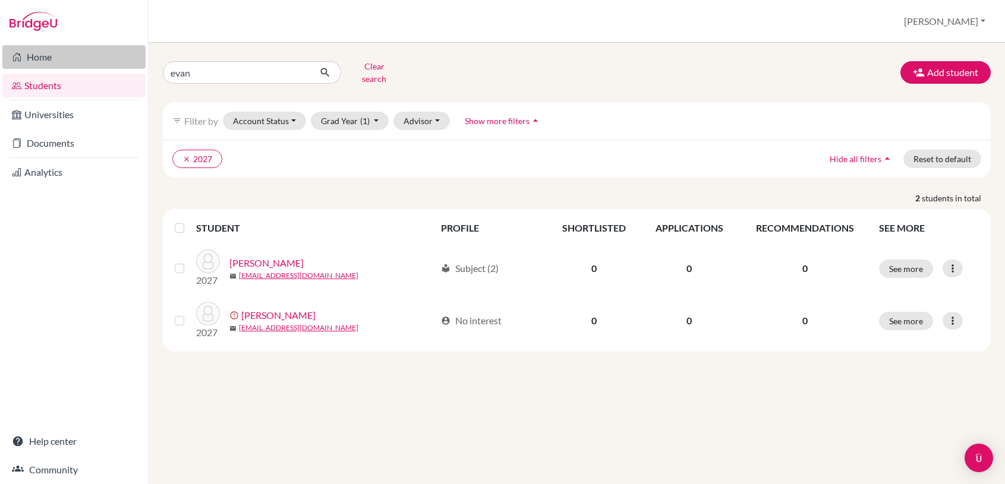
click at [85, 64] on link "Home" at bounding box center [73, 57] width 143 height 24
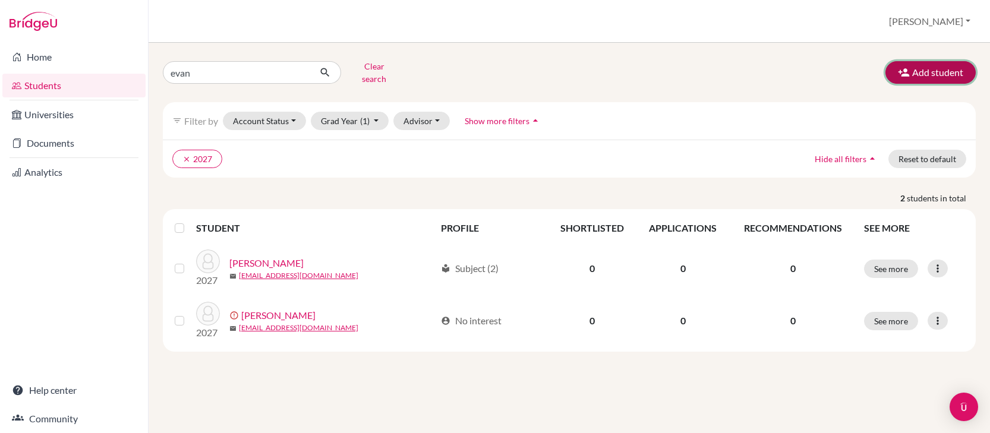
click at [917, 75] on button "Add student" at bounding box center [930, 72] width 90 height 23
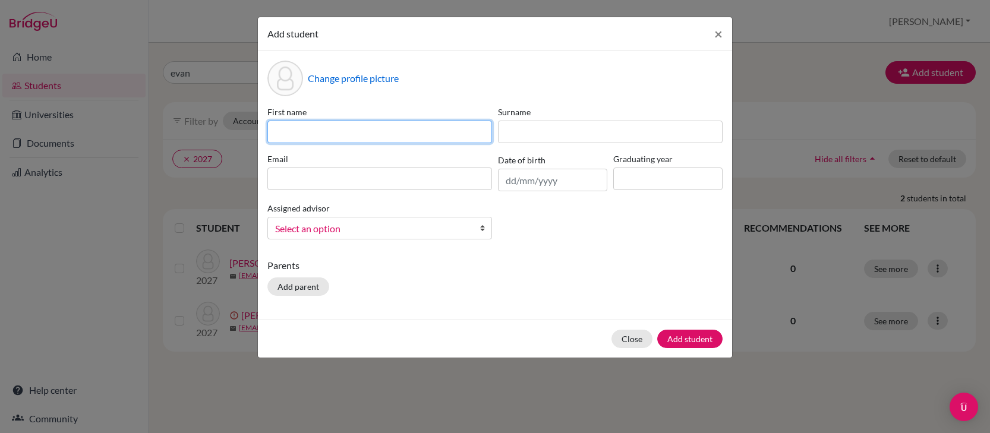
click at [363, 139] on input at bounding box center [379, 132] width 225 height 23
type input "Evan"
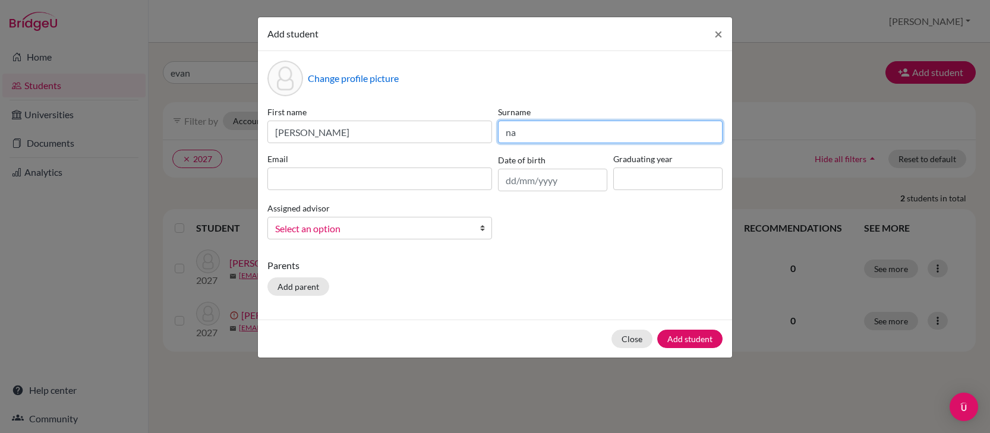
type input "n"
type input "Nathaniel"
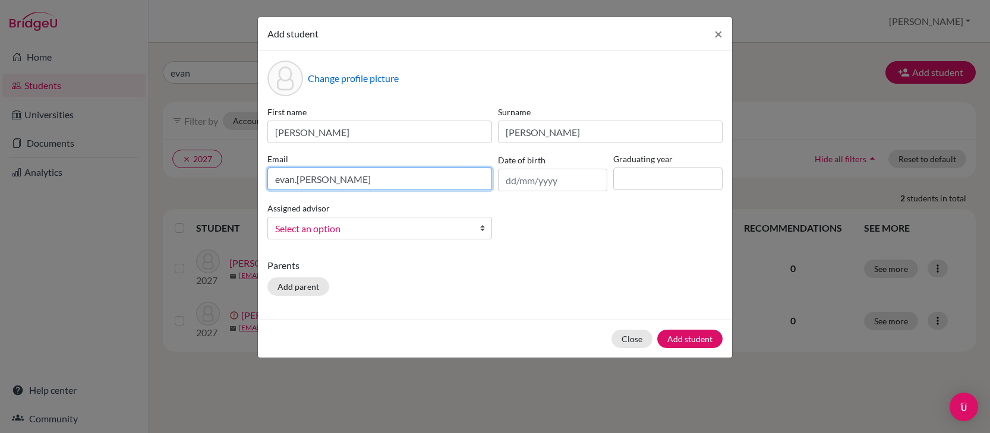
type input "evan.nathaniel"
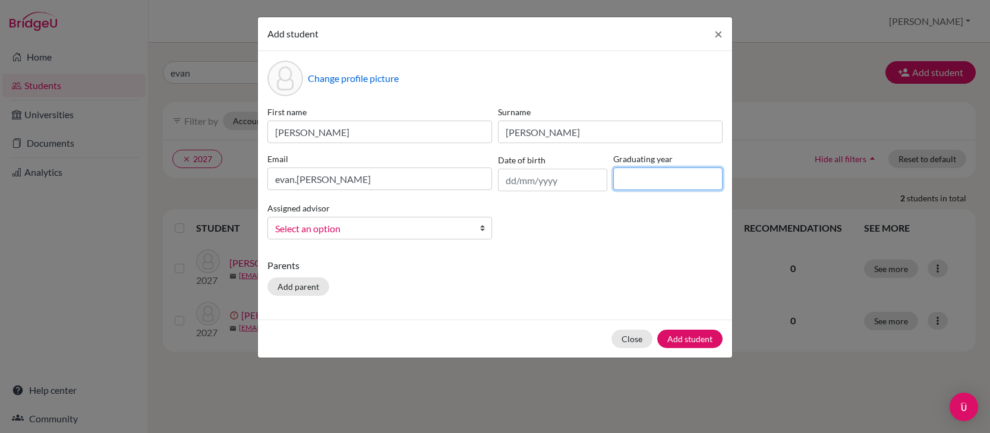
click at [656, 181] on input at bounding box center [667, 179] width 109 height 23
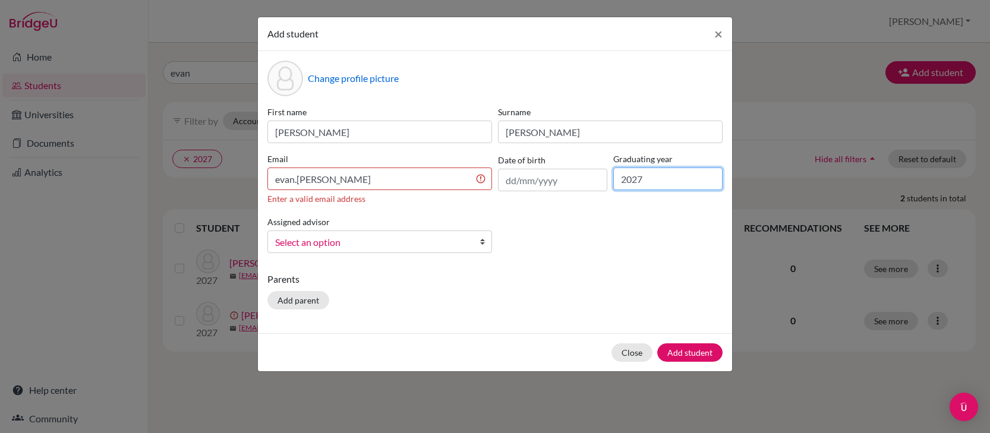
type input "2027"
drag, startPoint x: 357, startPoint y: 235, endPoint x: 359, endPoint y: 247, distance: 12.0
click at [357, 235] on span "Select an option" at bounding box center [372, 242] width 194 height 15
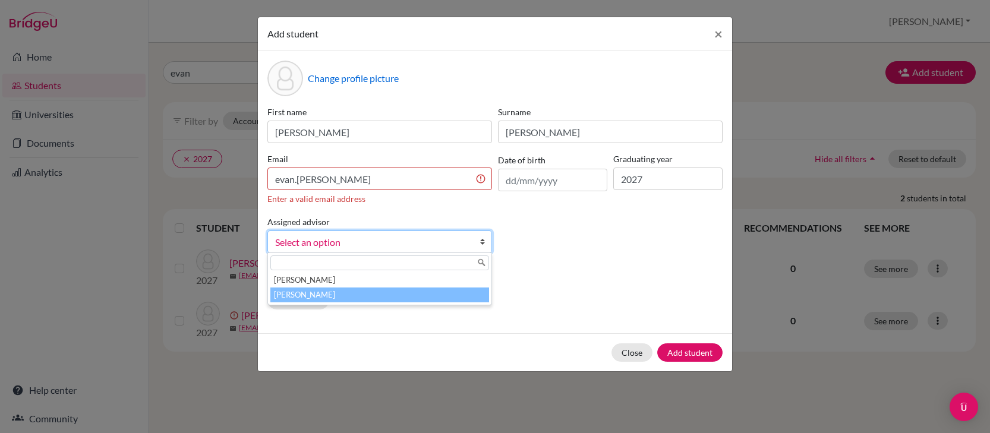
click at [360, 295] on li "Tandriawan, Hadi" at bounding box center [379, 295] width 219 height 15
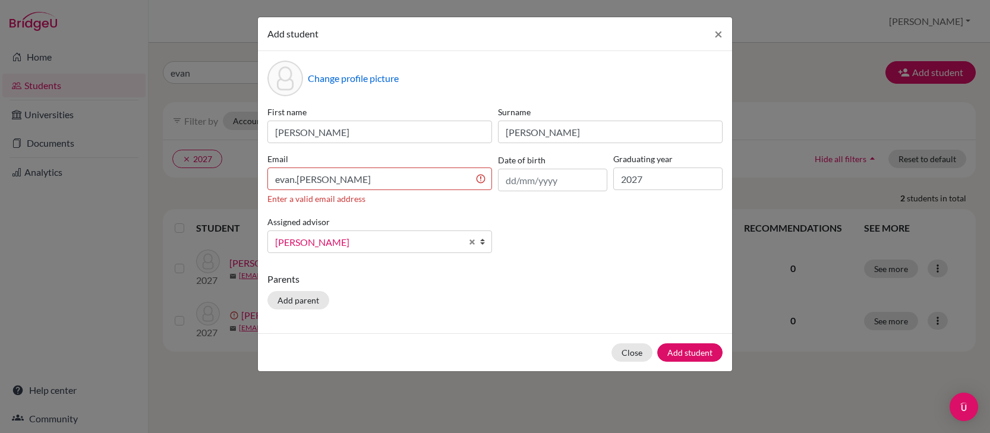
click at [518, 295] on div "Parents Add parent" at bounding box center [494, 293] width 455 height 42
click at [364, 175] on input "evan.nathaniel" at bounding box center [379, 179] width 225 height 23
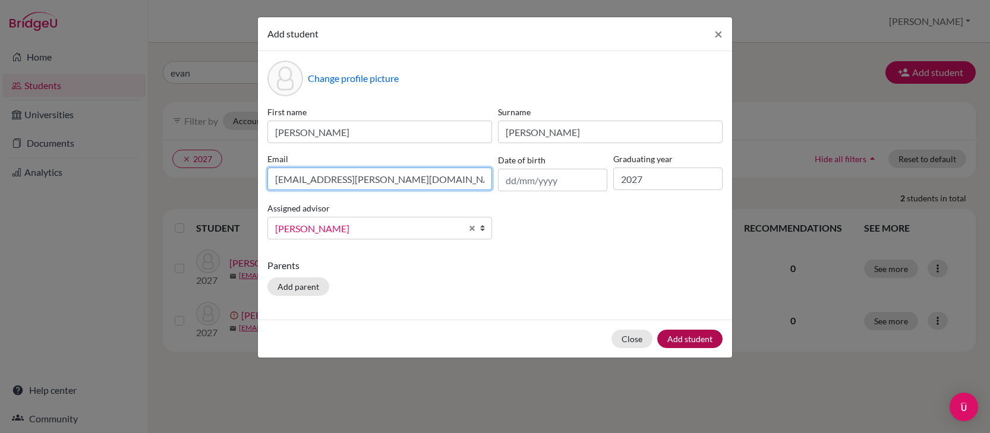
type input "[EMAIL_ADDRESS][PERSON_NAME][DOMAIN_NAME]"
click at [677, 339] on button "Add student" at bounding box center [689, 339] width 65 height 18
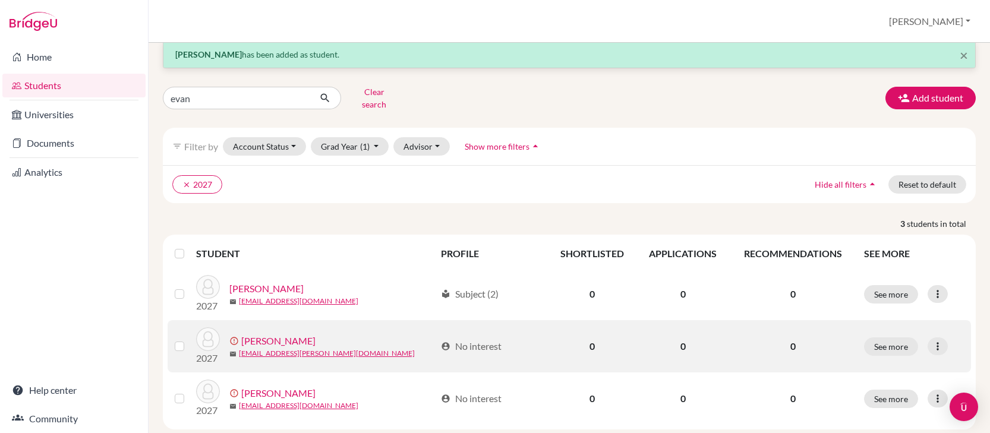
scroll to position [18, 0]
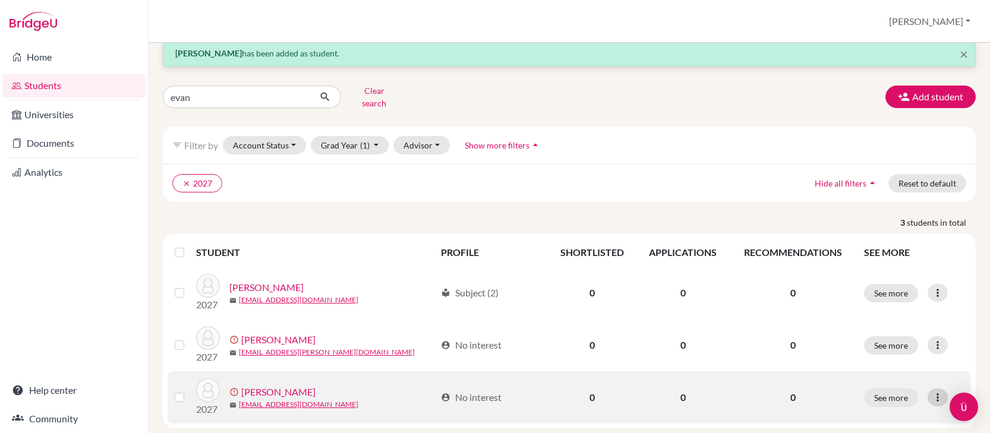
click at [930, 389] on div at bounding box center [937, 398] width 20 height 18
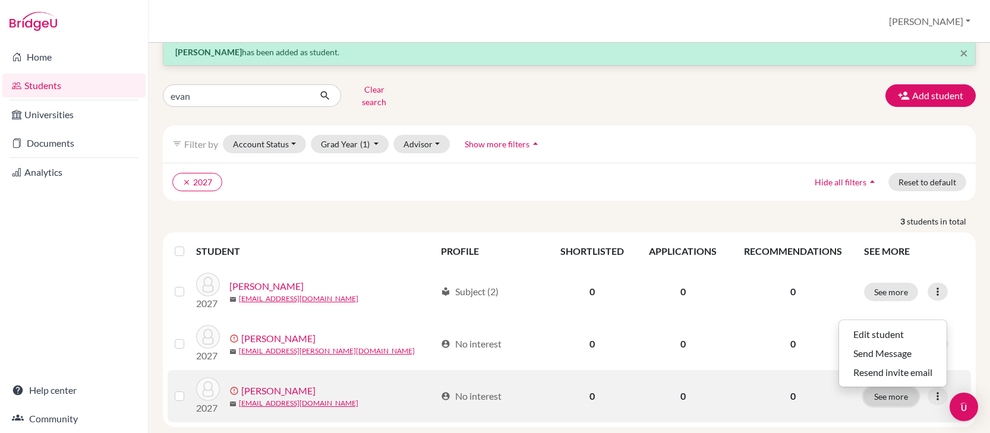
click at [897, 390] on button "See more" at bounding box center [891, 396] width 54 height 18
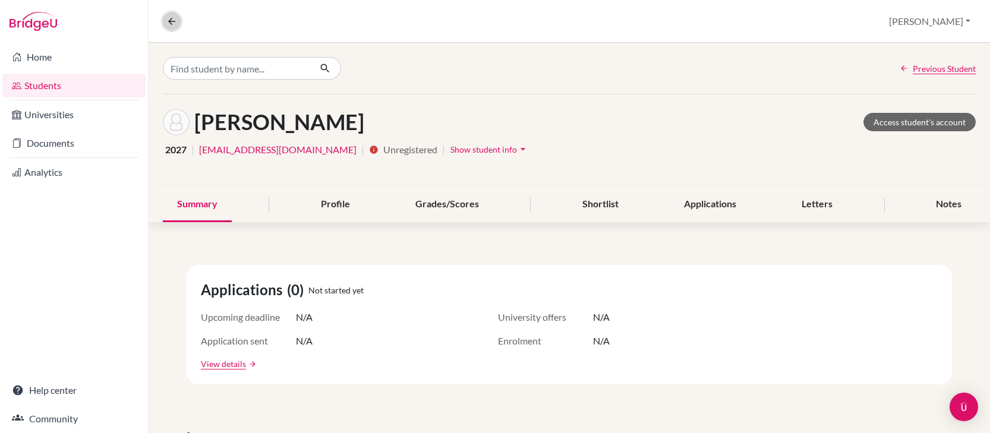
click at [166, 21] on icon at bounding box center [171, 21] width 11 height 11
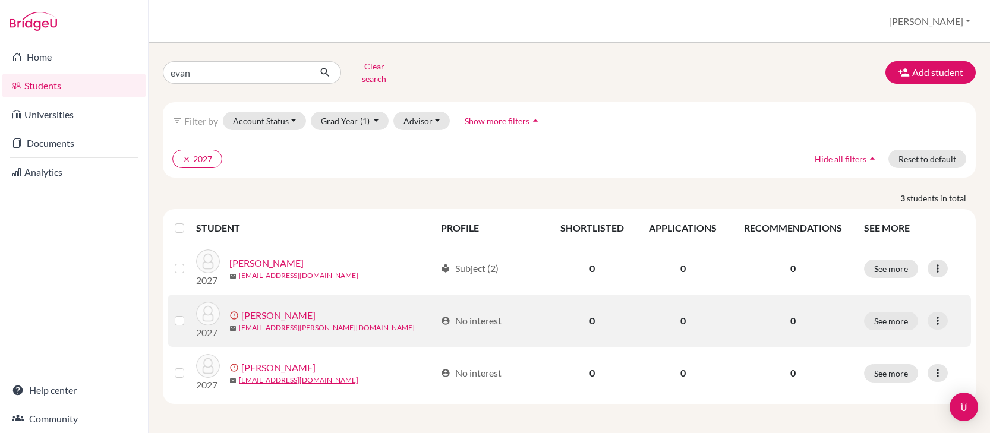
click at [189, 366] on label at bounding box center [189, 366] width 0 height 0
click at [0, 0] on input "checkbox" at bounding box center [0, 0] width 0 height 0
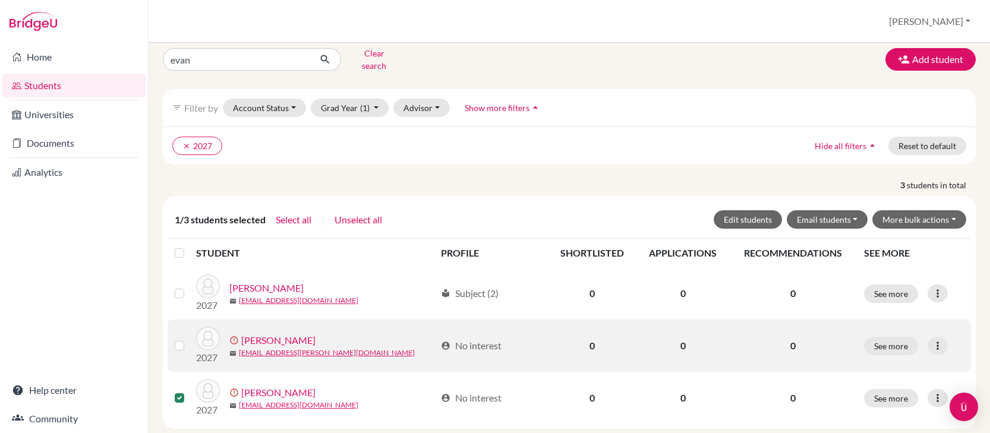
scroll to position [18, 0]
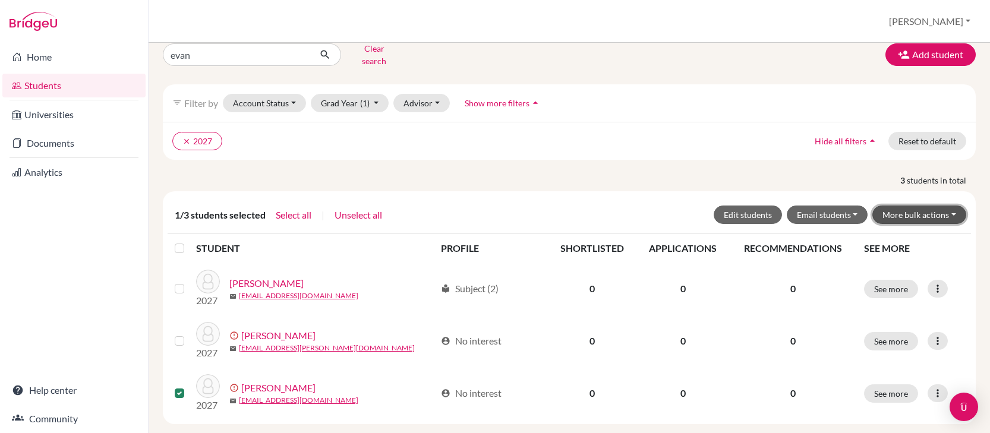
click at [919, 209] on button "More bulk actions" at bounding box center [919, 215] width 94 height 18
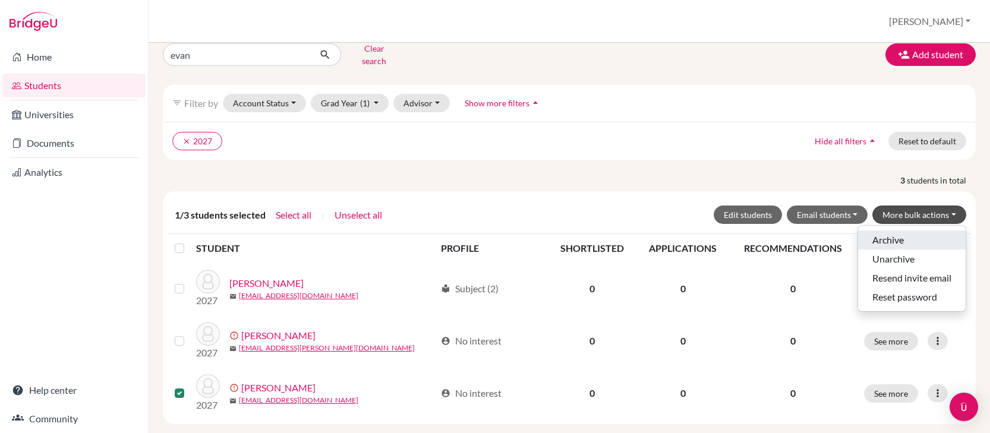
click at [913, 234] on button "Archive" at bounding box center [912, 240] width 108 height 19
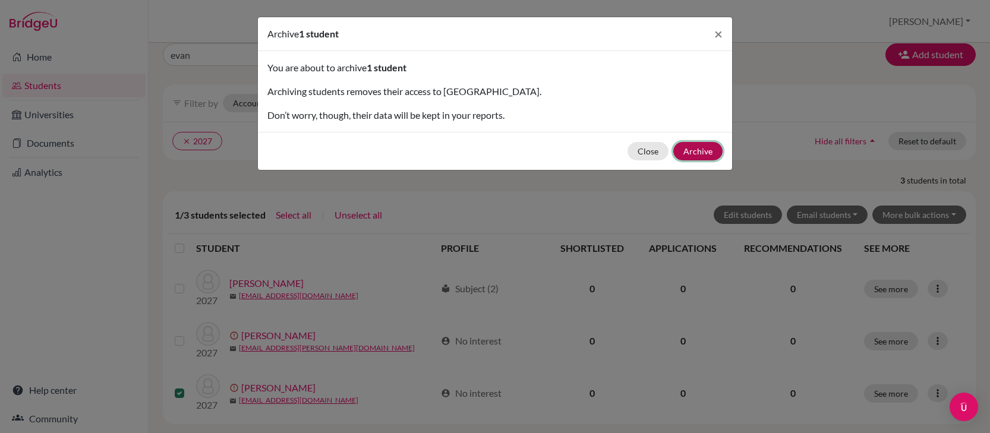
click at [685, 154] on button "Archive" at bounding box center [697, 151] width 49 height 18
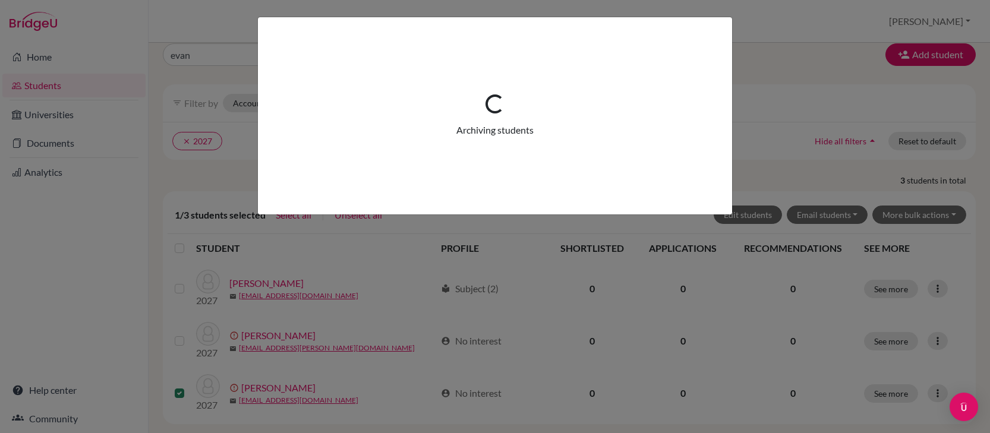
scroll to position [0, 0]
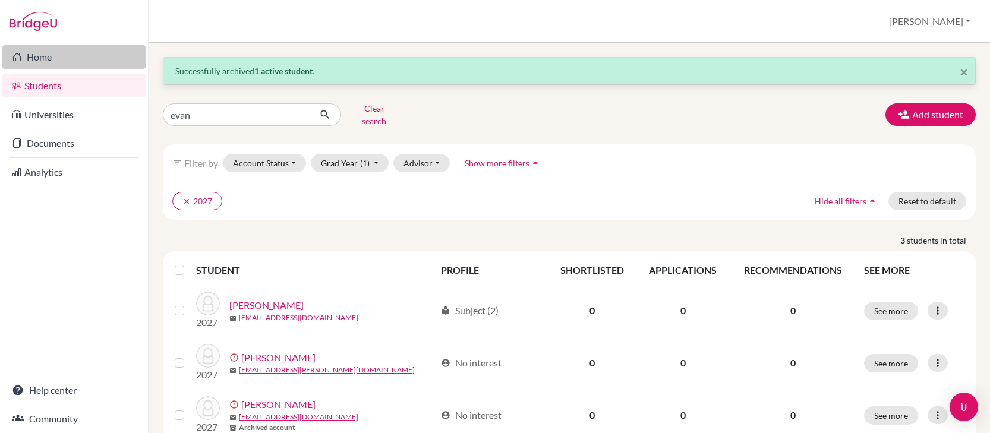
click at [124, 48] on link "Home" at bounding box center [73, 57] width 143 height 24
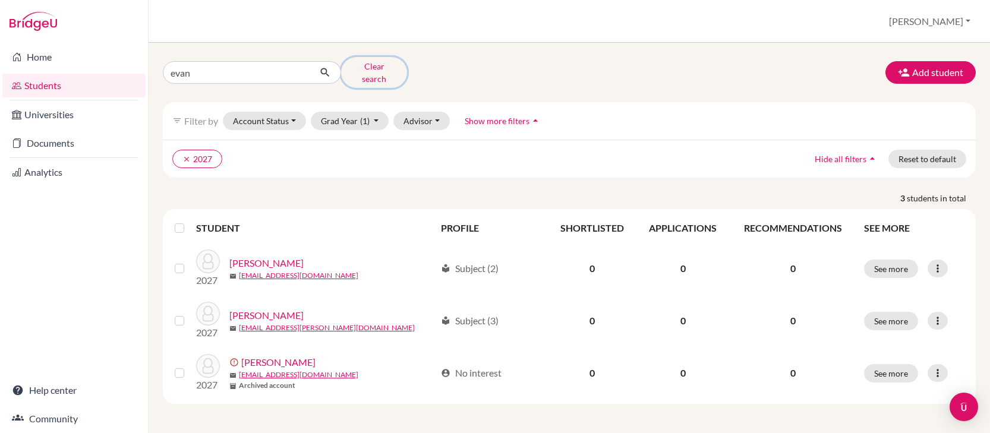
click at [365, 68] on button "Clear search" at bounding box center [374, 72] width 66 height 31
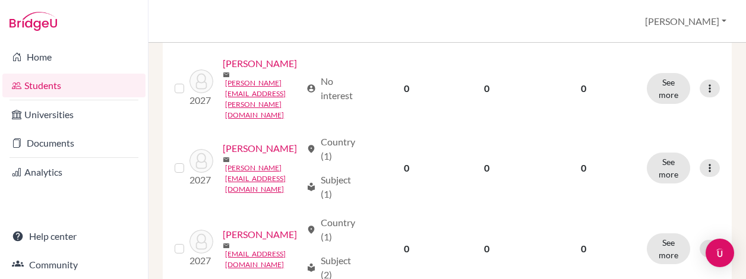
scroll to position [1274, 0]
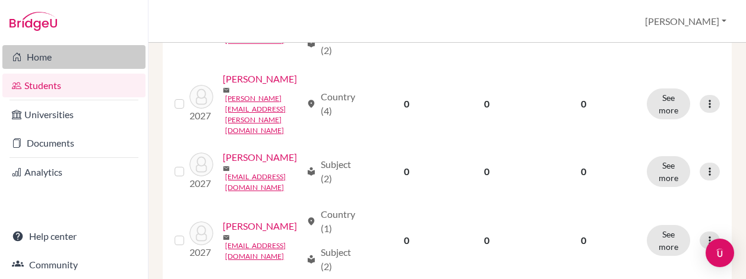
click at [61, 49] on link "Home" at bounding box center [73, 57] width 143 height 24
